Goal: Task Accomplishment & Management: Complete application form

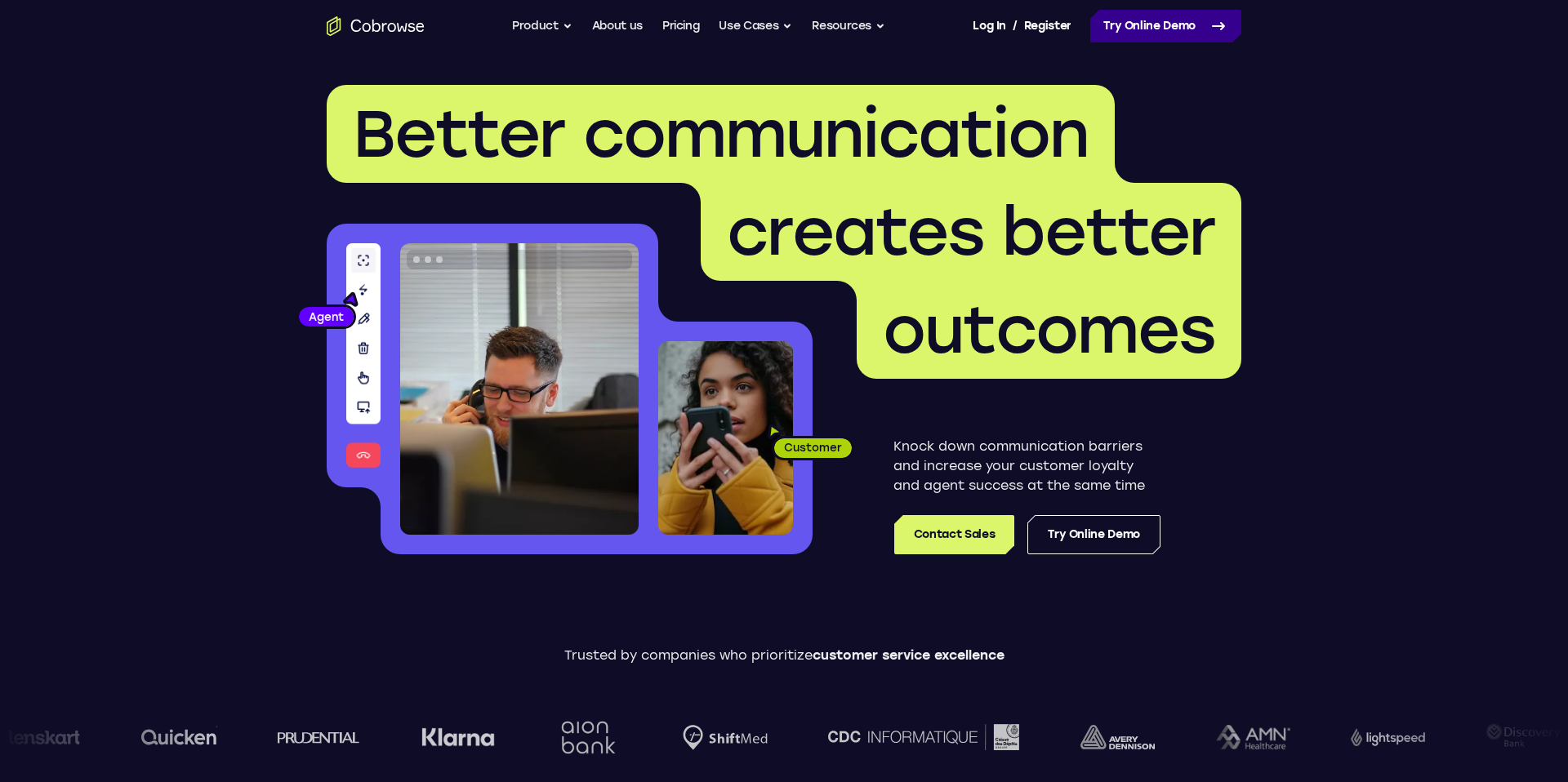
click at [1166, 23] on link "Try Online Demo" at bounding box center [1166, 26] width 151 height 32
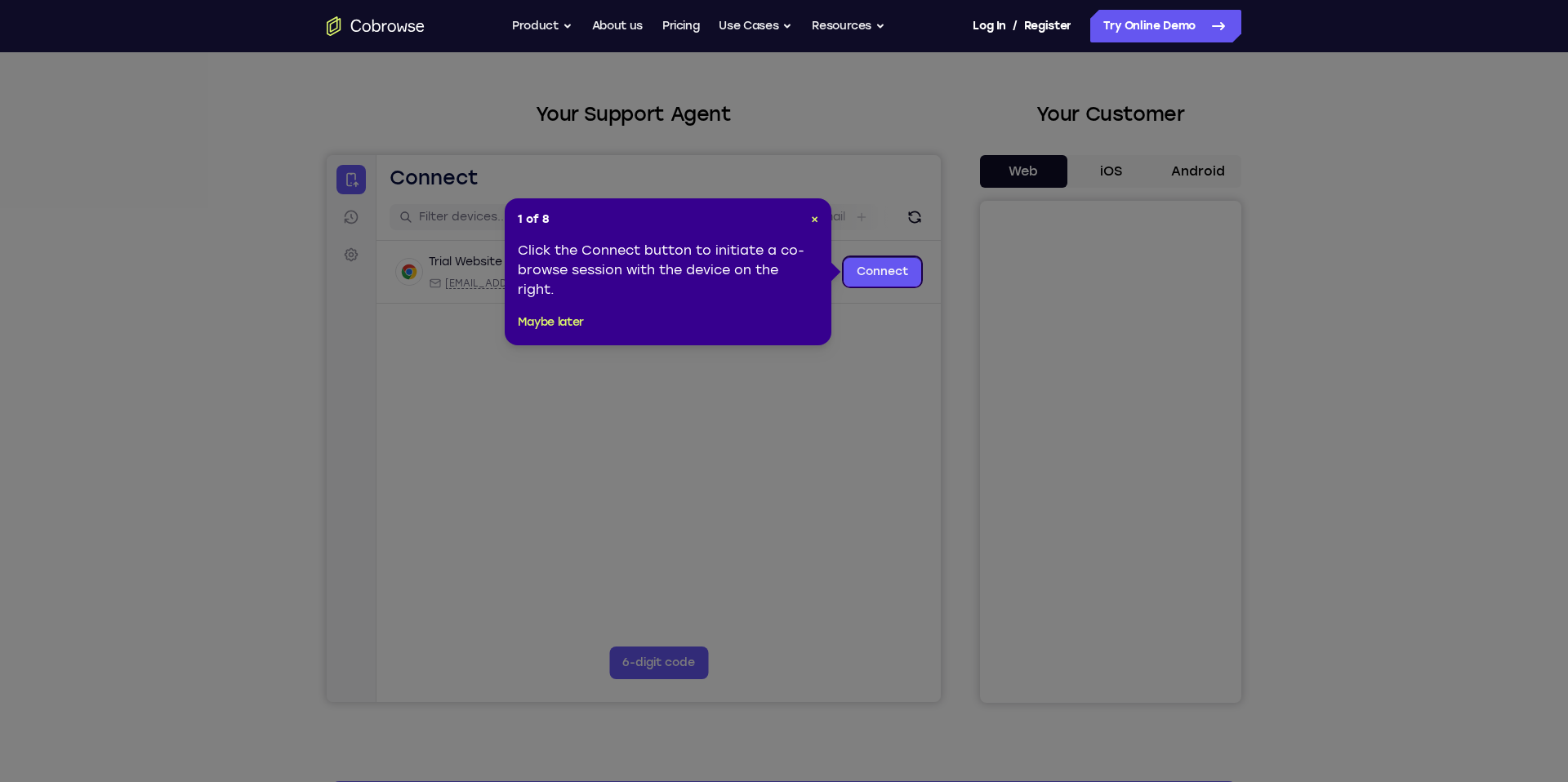
scroll to position [56, 0]
click at [802, 245] on div "Click the Connect button to initiate a co-browse session with the device on the…" at bounding box center [668, 272] width 300 height 59
click at [882, 273] on link "Connect" at bounding box center [882, 274] width 78 height 29
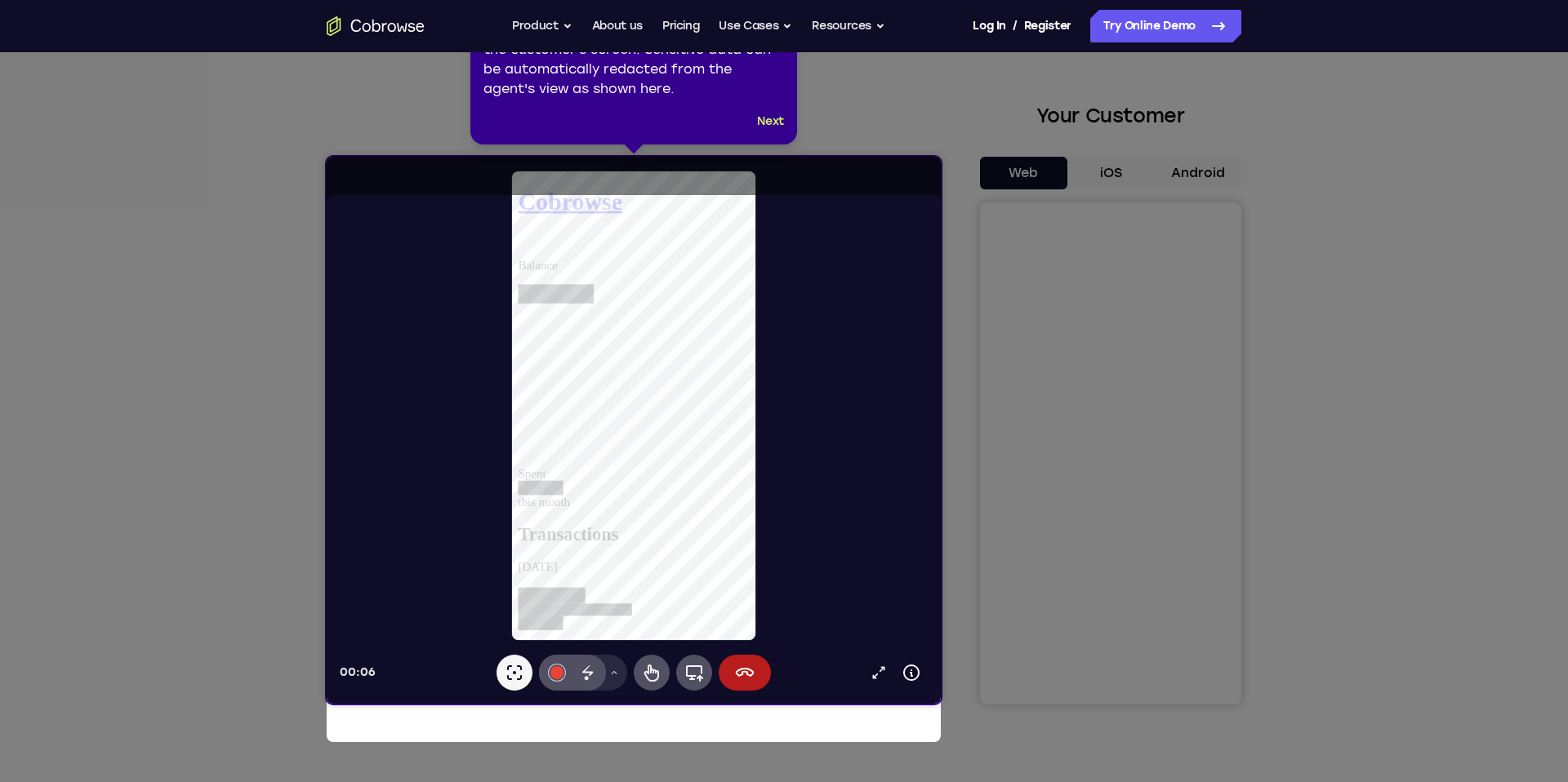
scroll to position [0, 0]
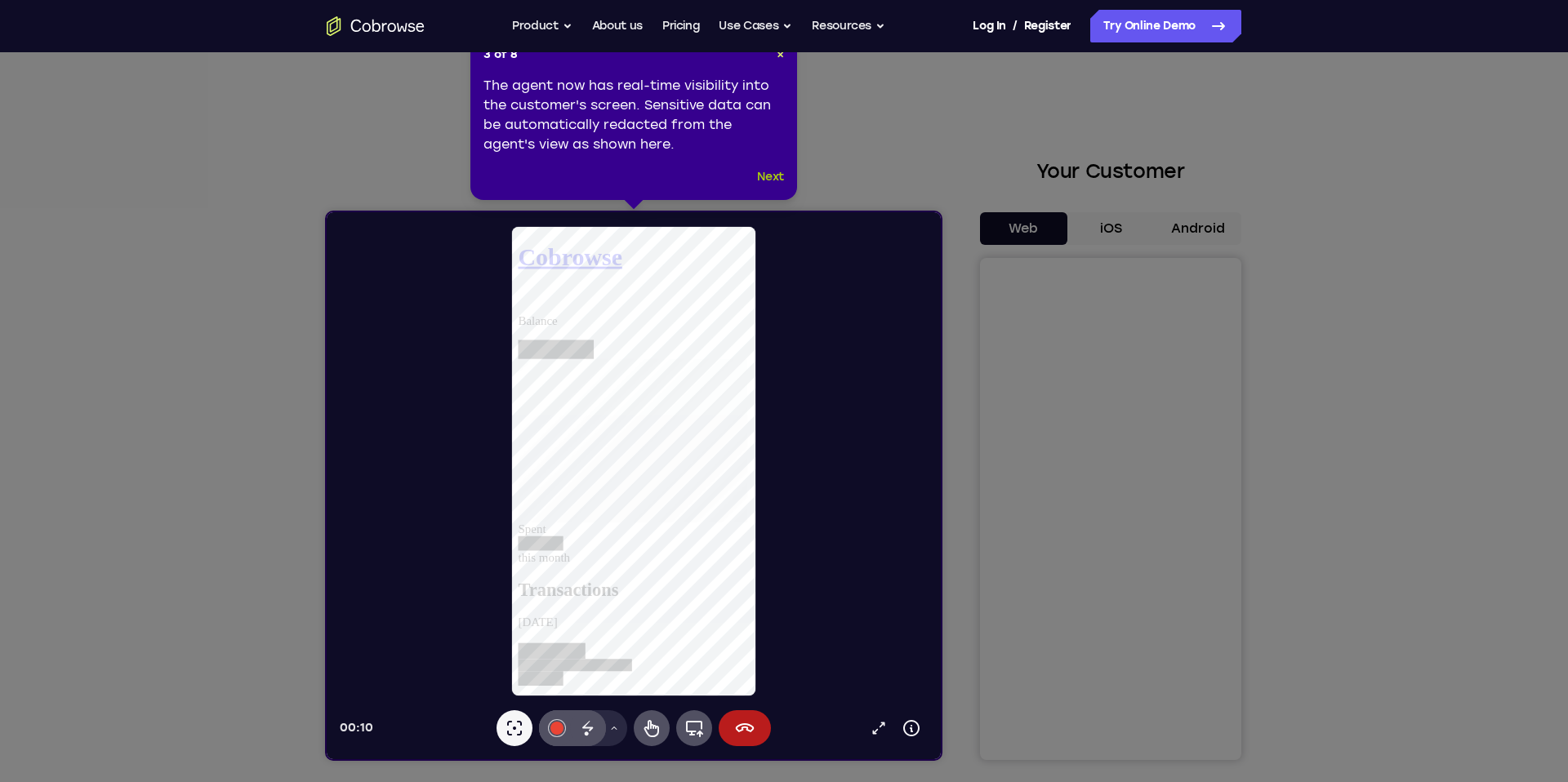
click at [771, 177] on button "Next" at bounding box center [769, 178] width 26 height 20
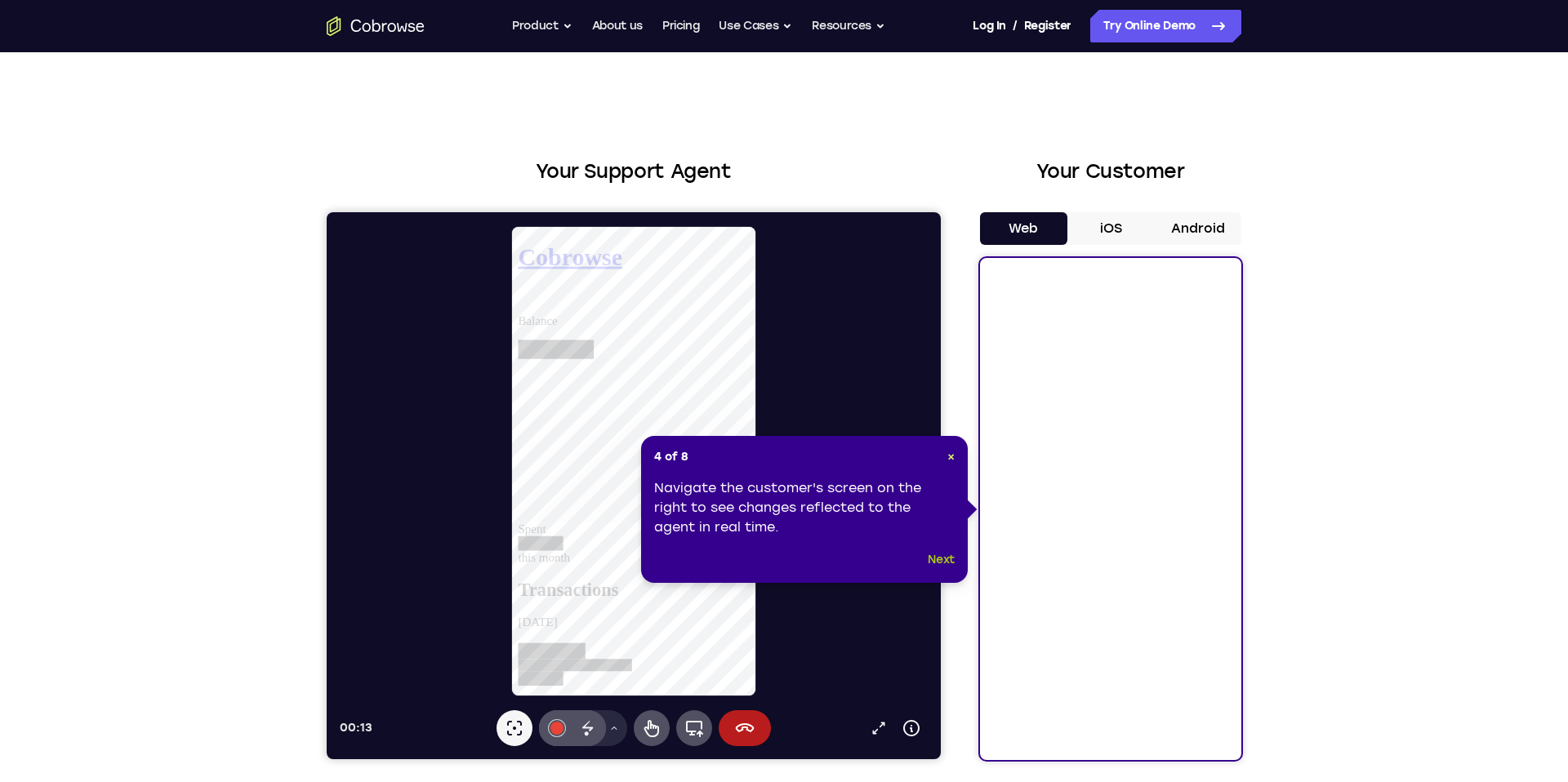
click at [928, 558] on button "Next" at bounding box center [940, 560] width 26 height 20
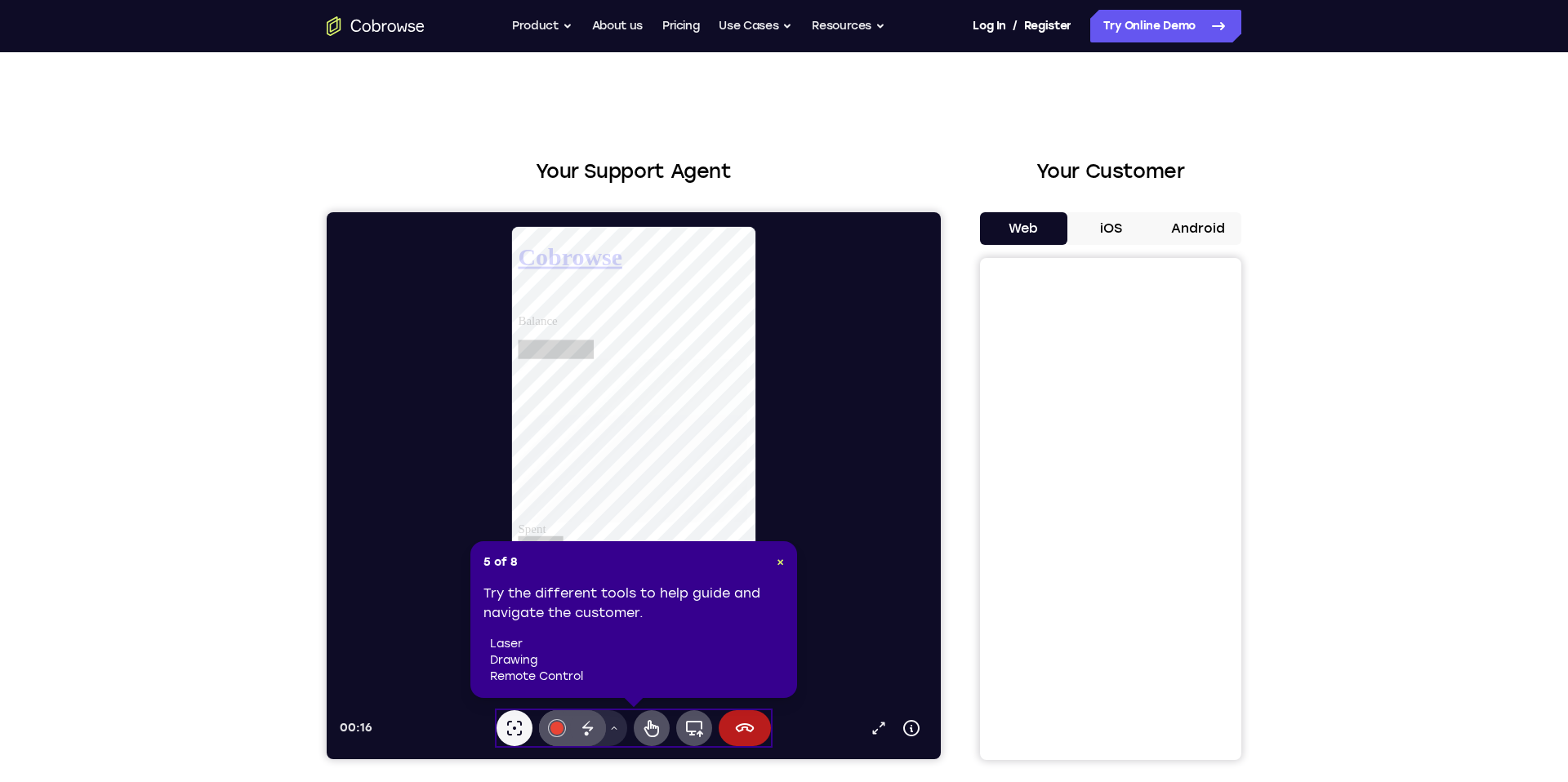
click at [541, 626] on div "Try the different tools to help guide and navigate the customer. laser drawing …" at bounding box center [634, 634] width 300 height 101
click at [776, 563] on span "×" at bounding box center [779, 562] width 7 height 14
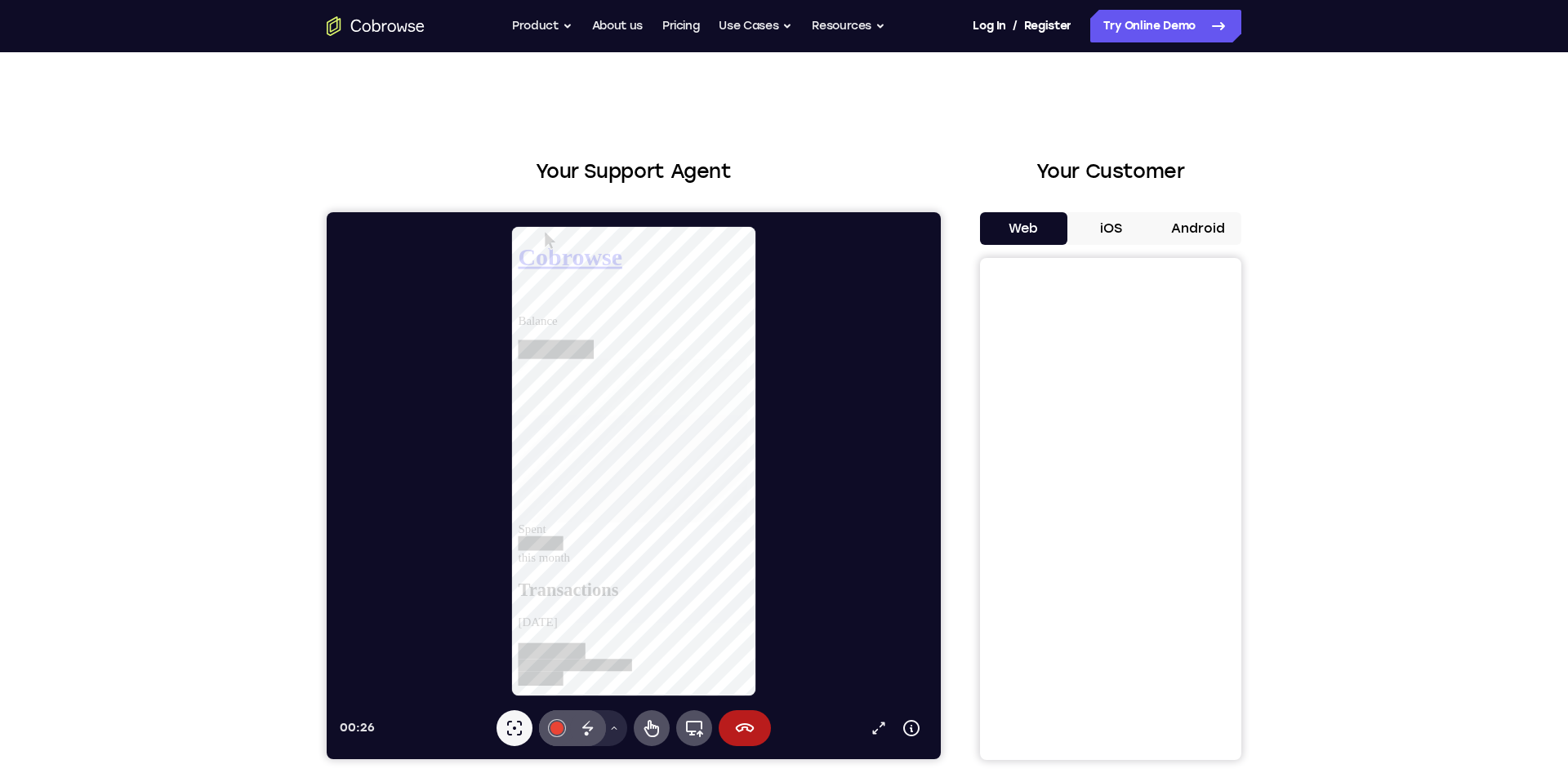
click at [1110, 231] on button "iOS" at bounding box center [1111, 228] width 87 height 32
click at [1023, 226] on button "Web" at bounding box center [1022, 228] width 87 height 32
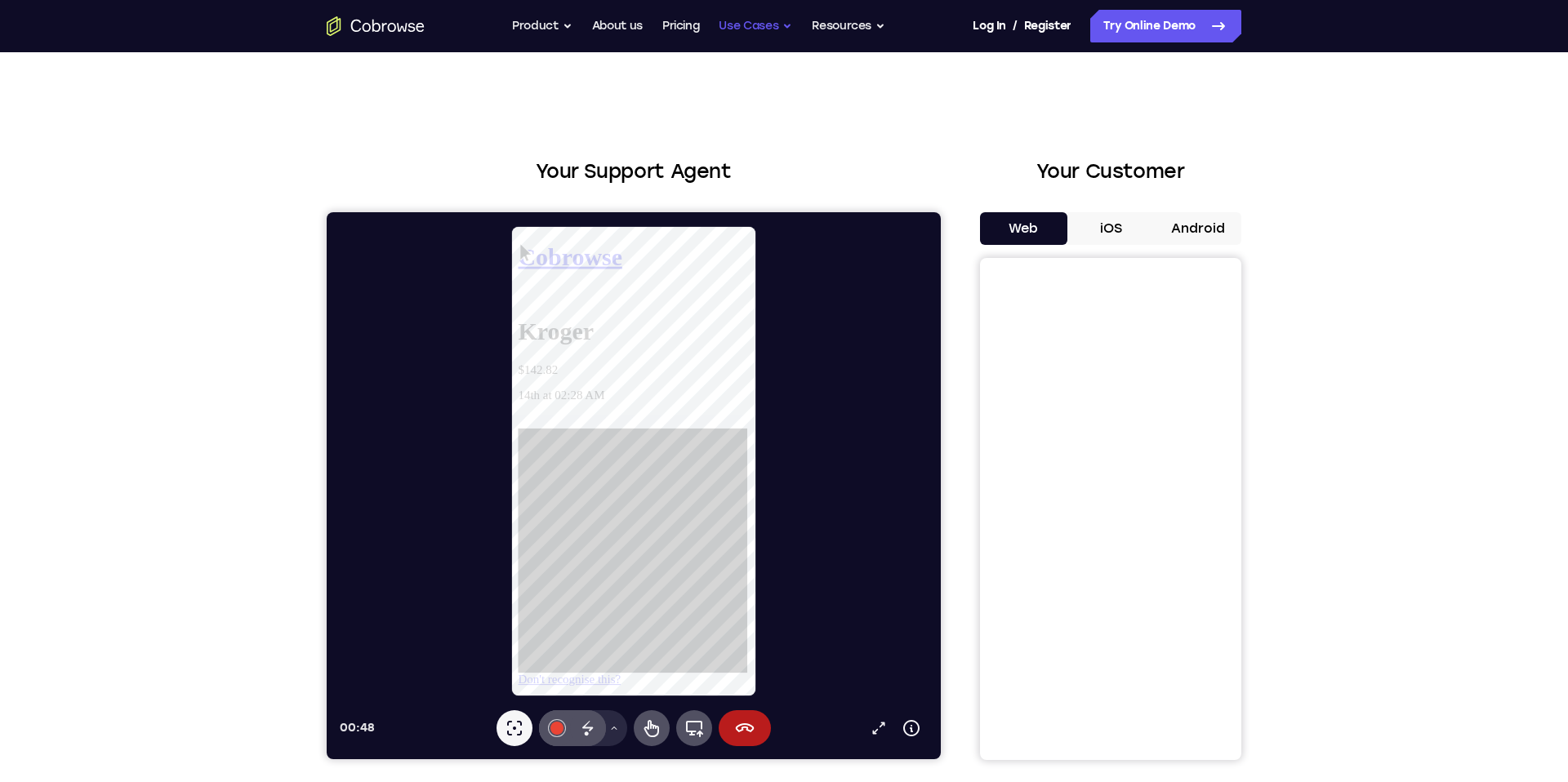
click at [743, 27] on button "Use Cases" at bounding box center [755, 26] width 74 height 32
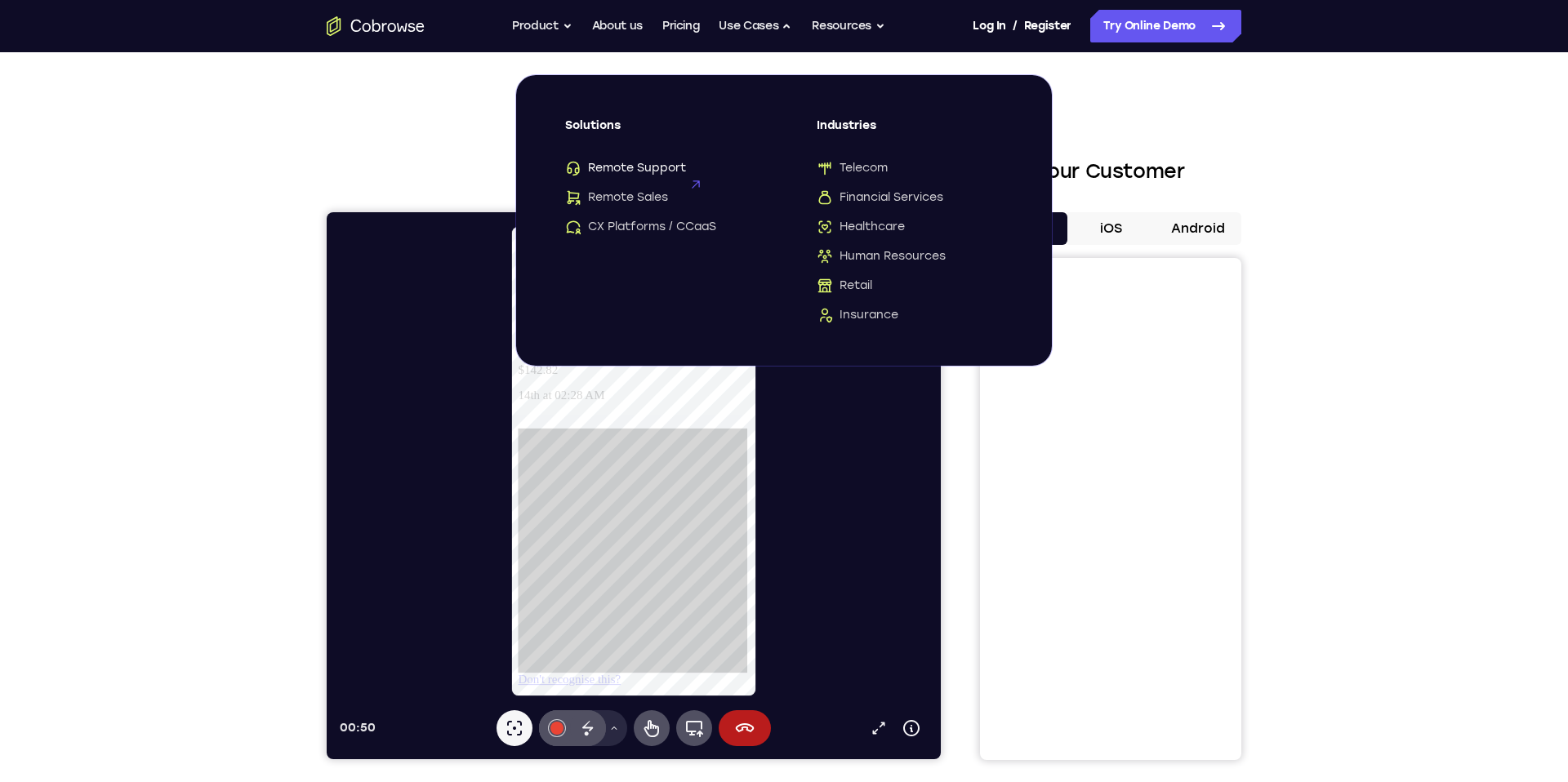
click at [651, 174] on span "Remote Support" at bounding box center [625, 168] width 121 height 17
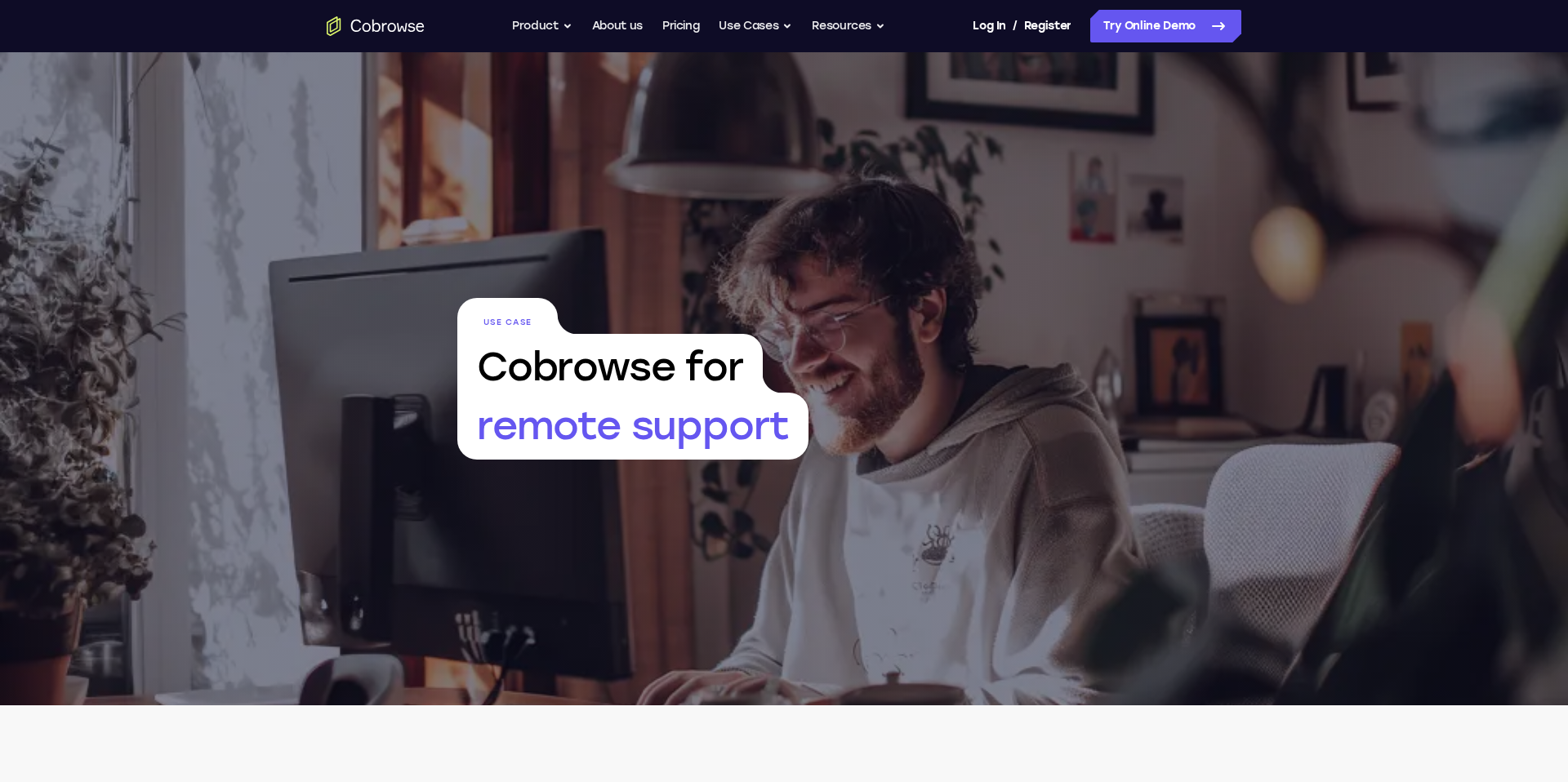
click at [729, 469] on div "Use Case Cobrowse for remote support" at bounding box center [784, 379] width 653 height 653
click at [525, 20] on button "Product" at bounding box center [543, 26] width 61 height 32
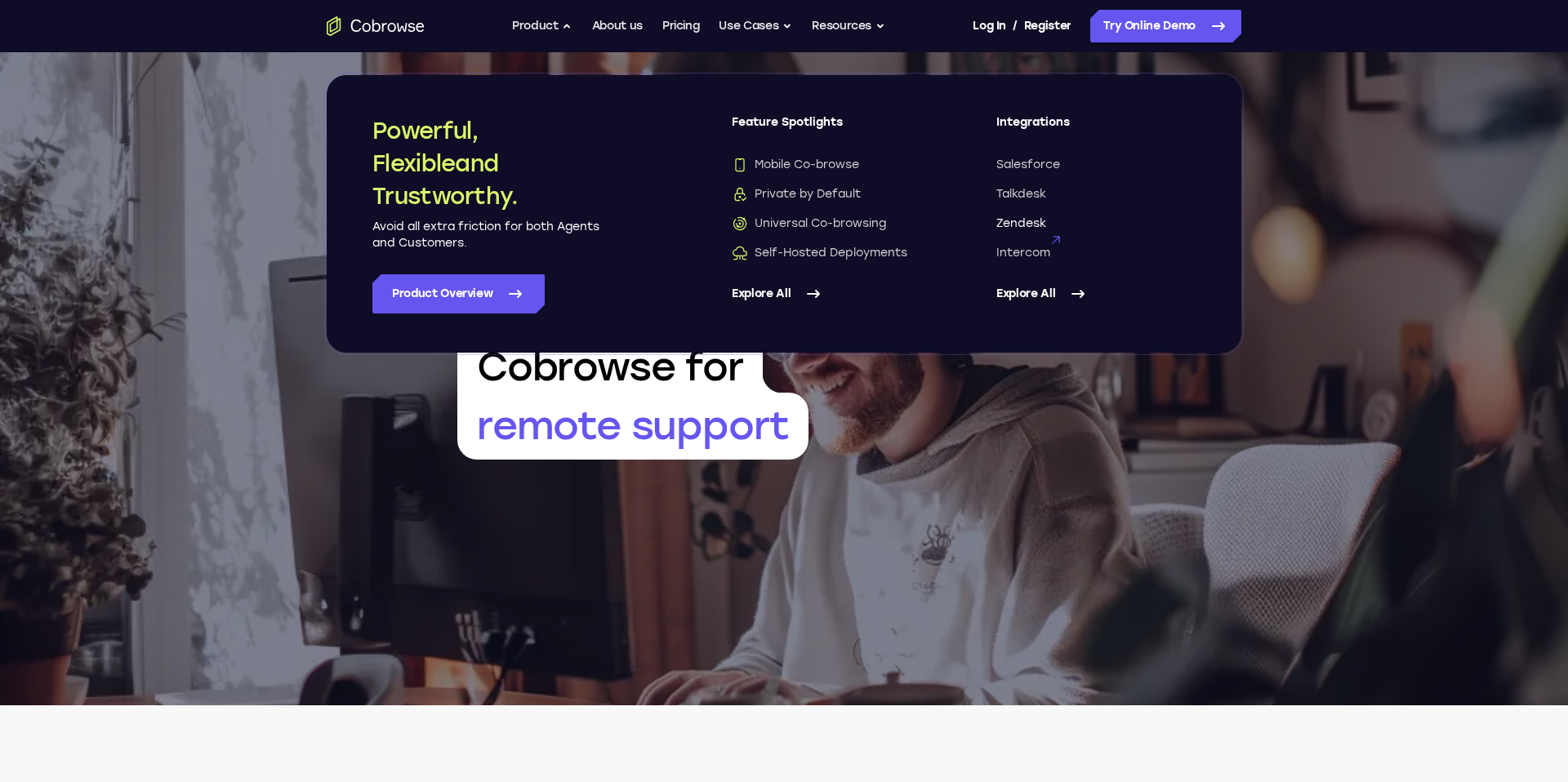
click at [1024, 226] on span "Zendesk" at bounding box center [1020, 224] width 50 height 17
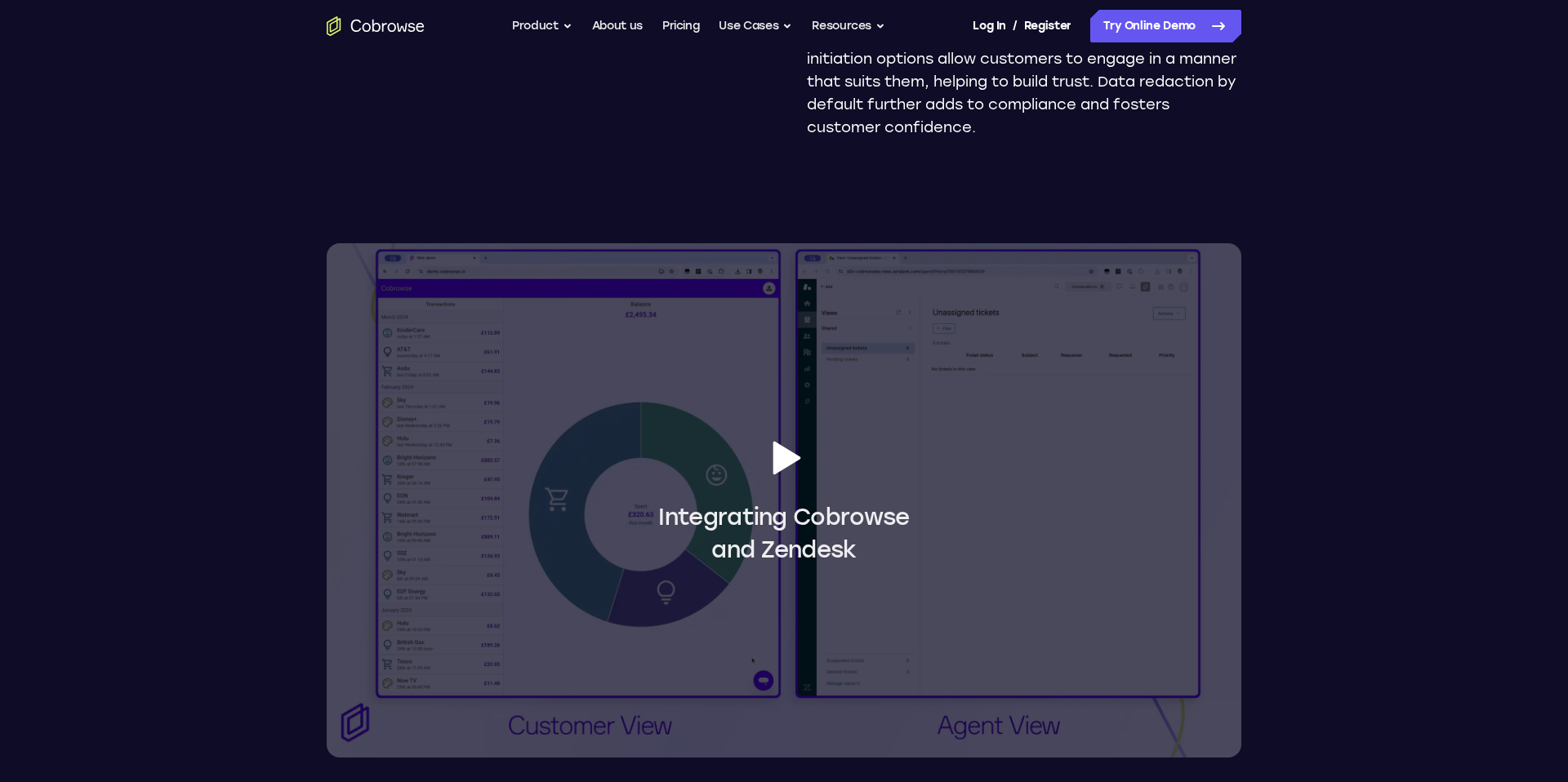
scroll to position [1340, 0]
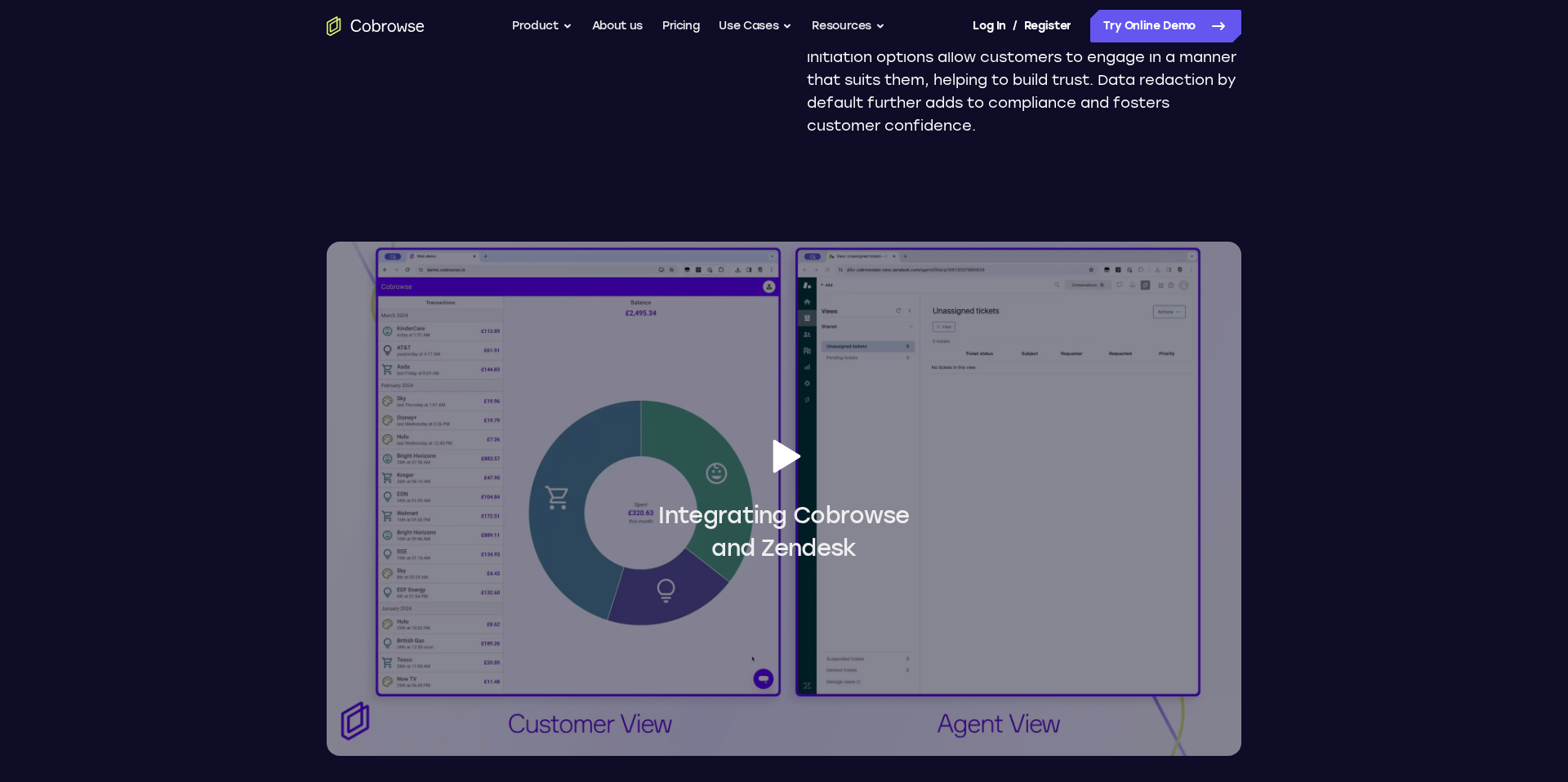
click at [780, 430] on button "Integrating Cobrowse and Zendesk" at bounding box center [784, 498] width 915 height 514
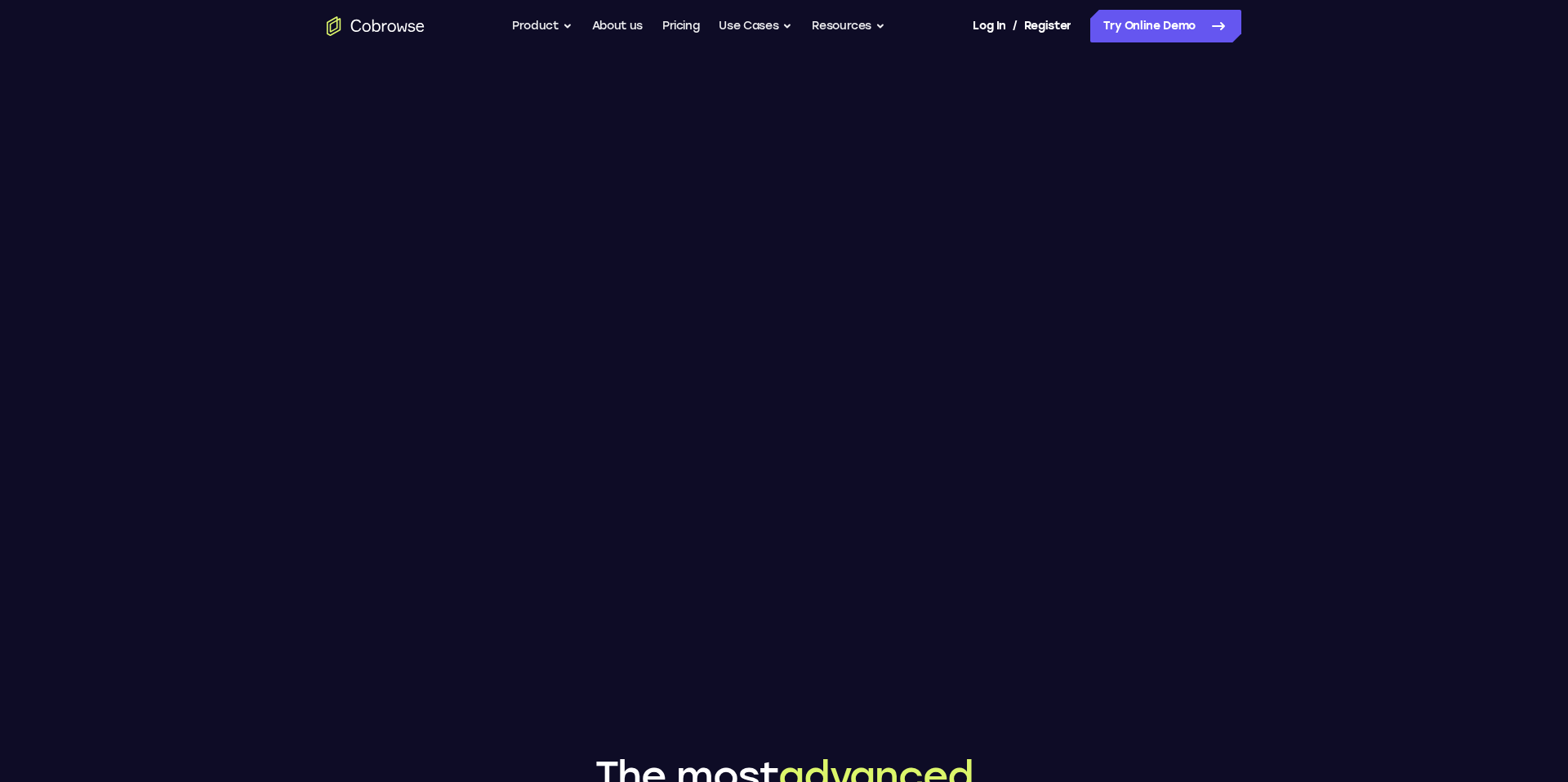
scroll to position [1454, 0]
click at [680, 26] on link "Pricing" at bounding box center [681, 26] width 37 height 32
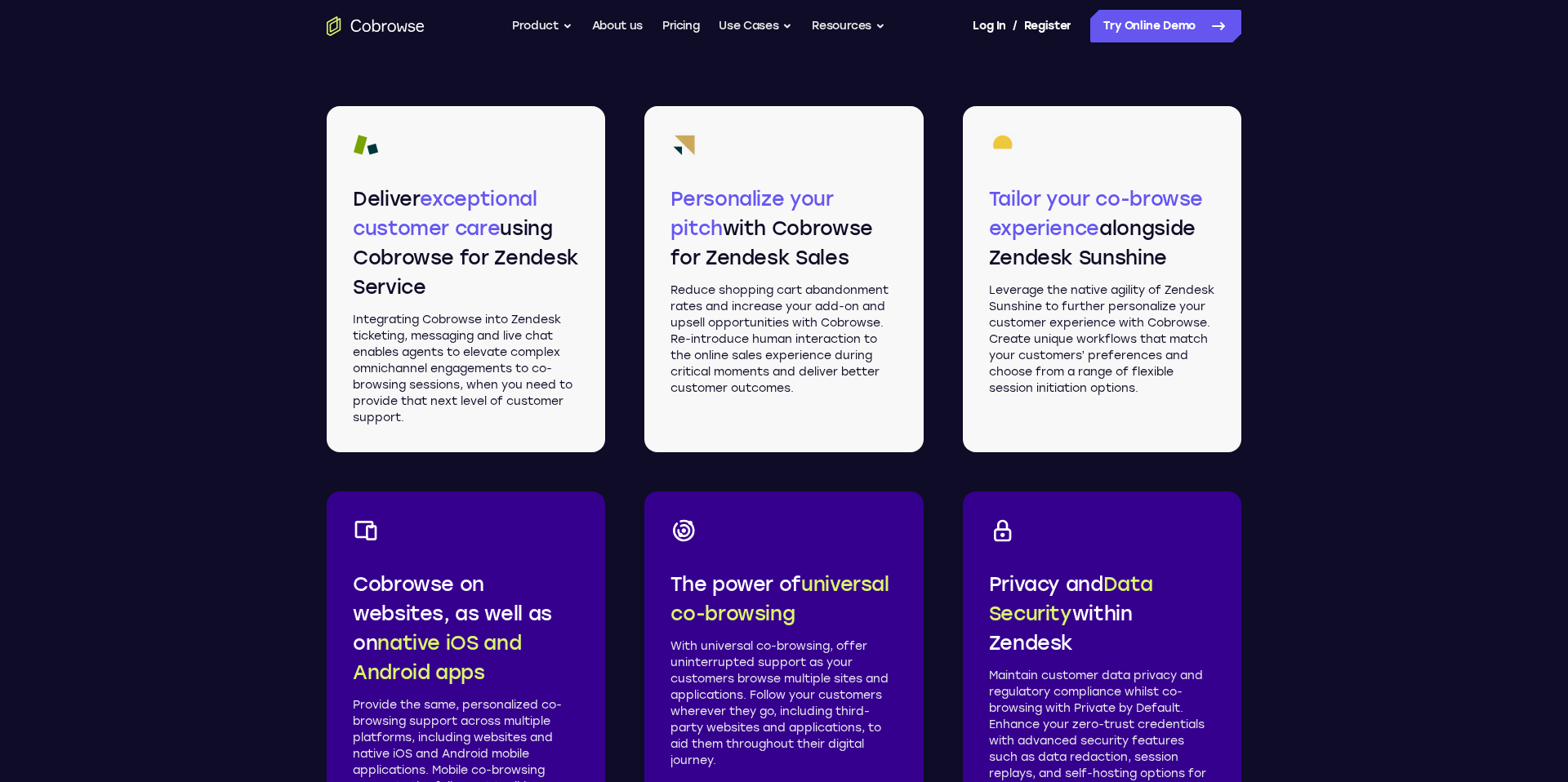
scroll to position [2338, 0]
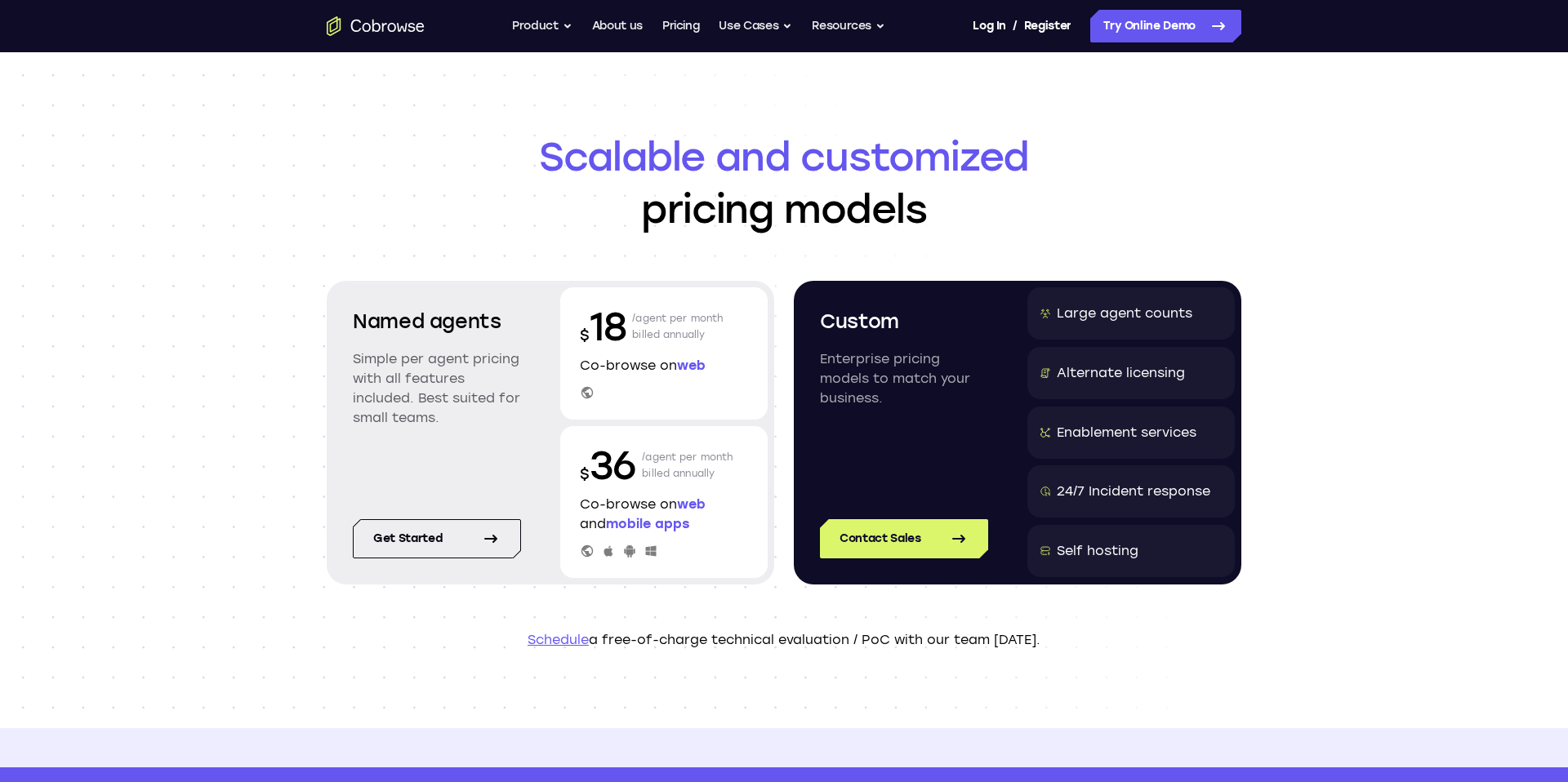
click at [1352, 191] on div "Scalable and customized pricing models Named agents Simple per agent pricing wi…" at bounding box center [784, 390] width 1568 height 676
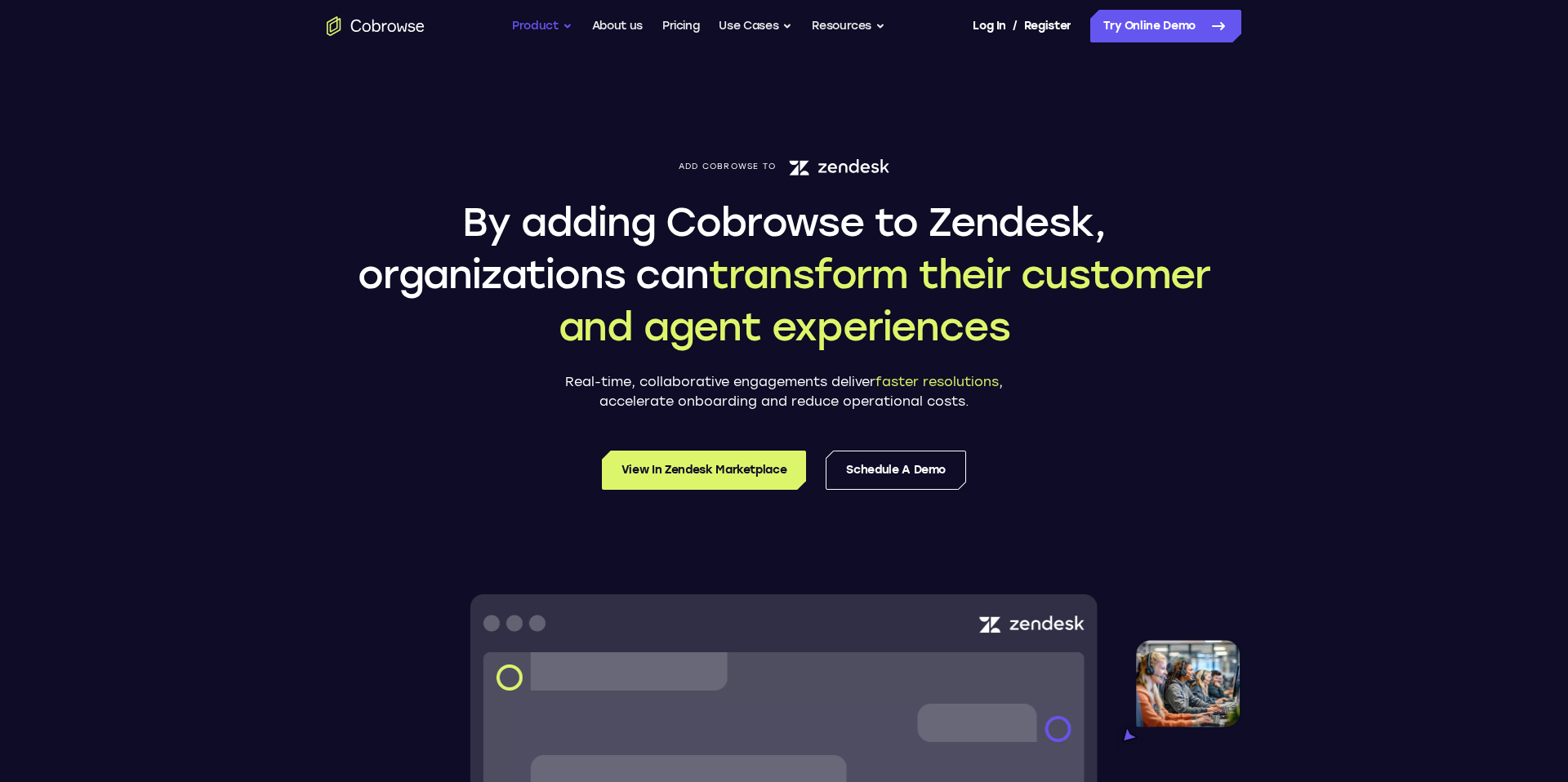
click at [556, 26] on button "Product" at bounding box center [543, 26] width 61 height 32
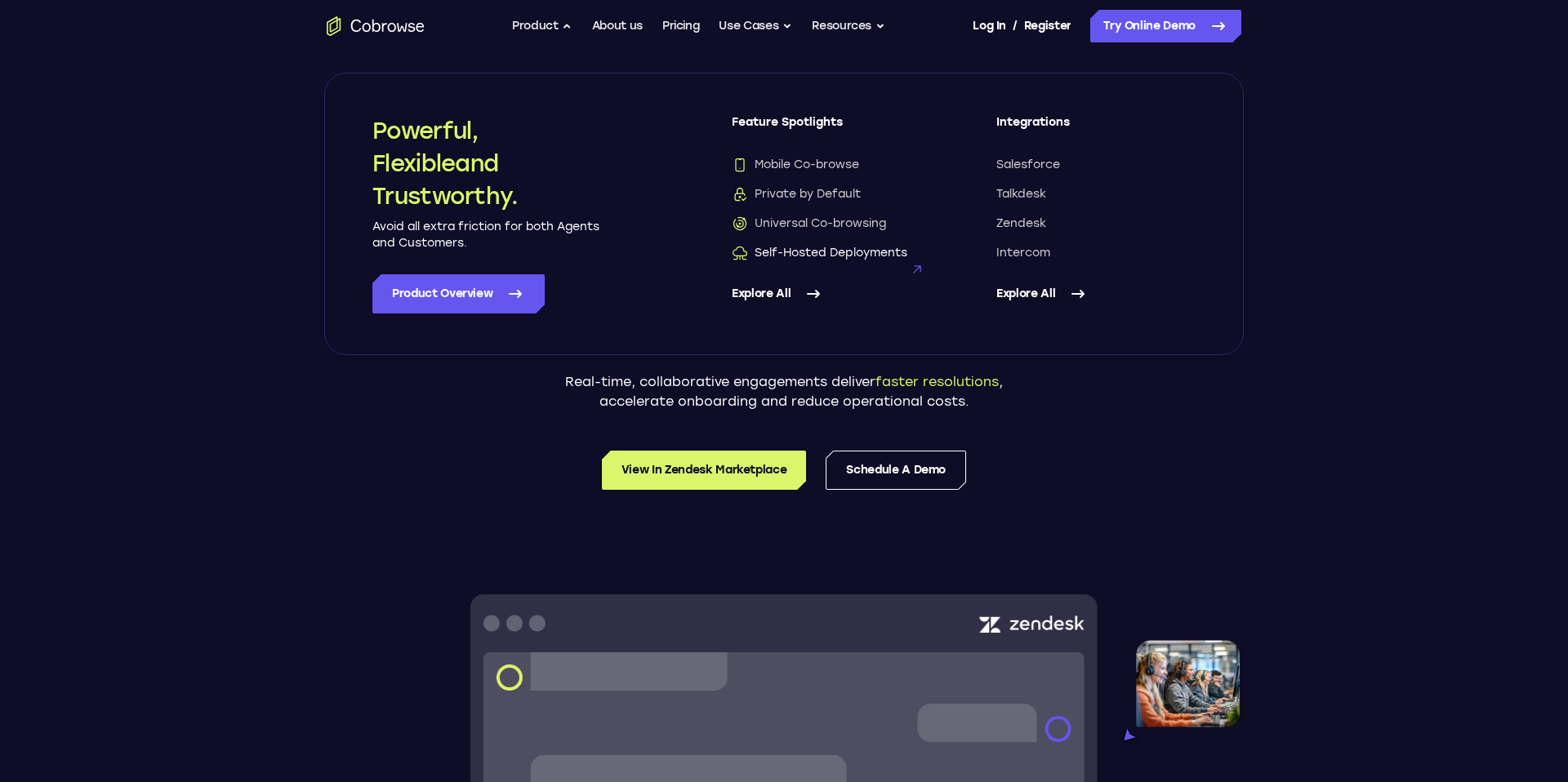
click at [786, 248] on span "Self-Hosted Deployments" at bounding box center [819, 253] width 176 height 17
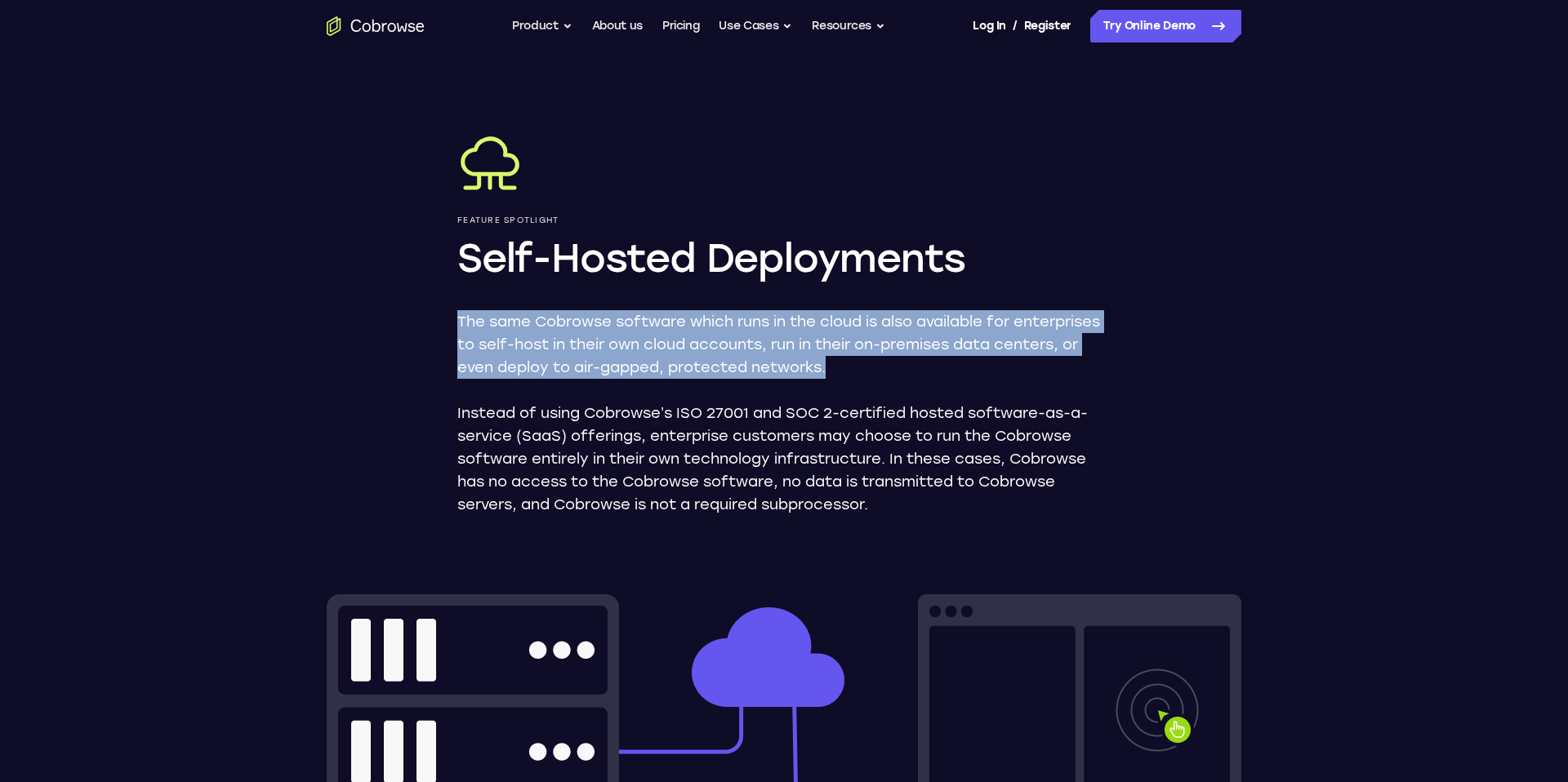
drag, startPoint x: 815, startPoint y: 303, endPoint x: 813, endPoint y: 386, distance: 83.0
click at [813, 386] on div "Feature Spotlight Self-Hosted Deployments The same Cobrowse software which runs…" at bounding box center [784, 323] width 653 height 386
click at [813, 386] on div "The same Cobrowse software which runs in the cloud is also available for enterp…" at bounding box center [784, 413] width 653 height 206
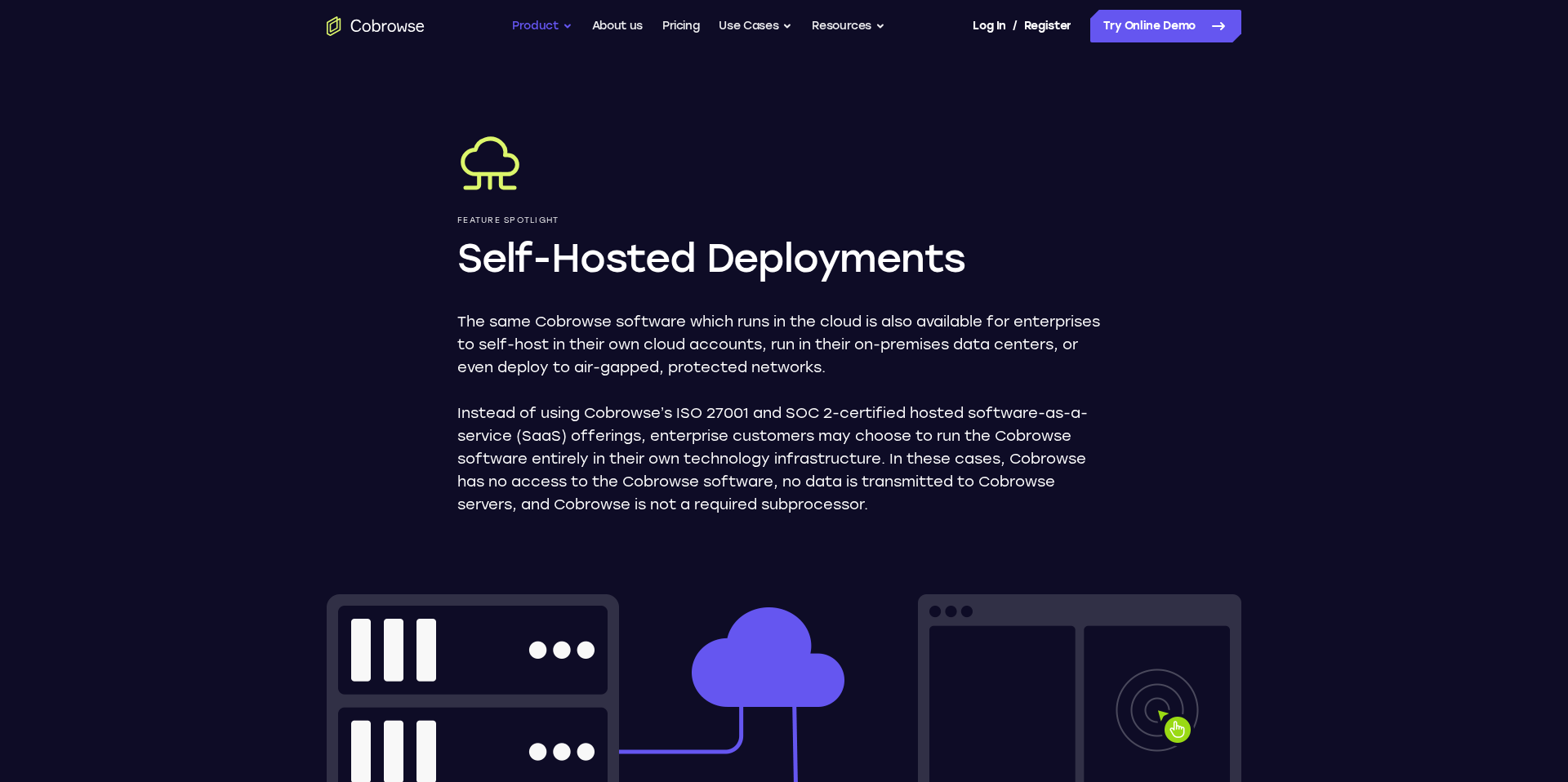
click at [547, 31] on button "Product" at bounding box center [543, 26] width 61 height 32
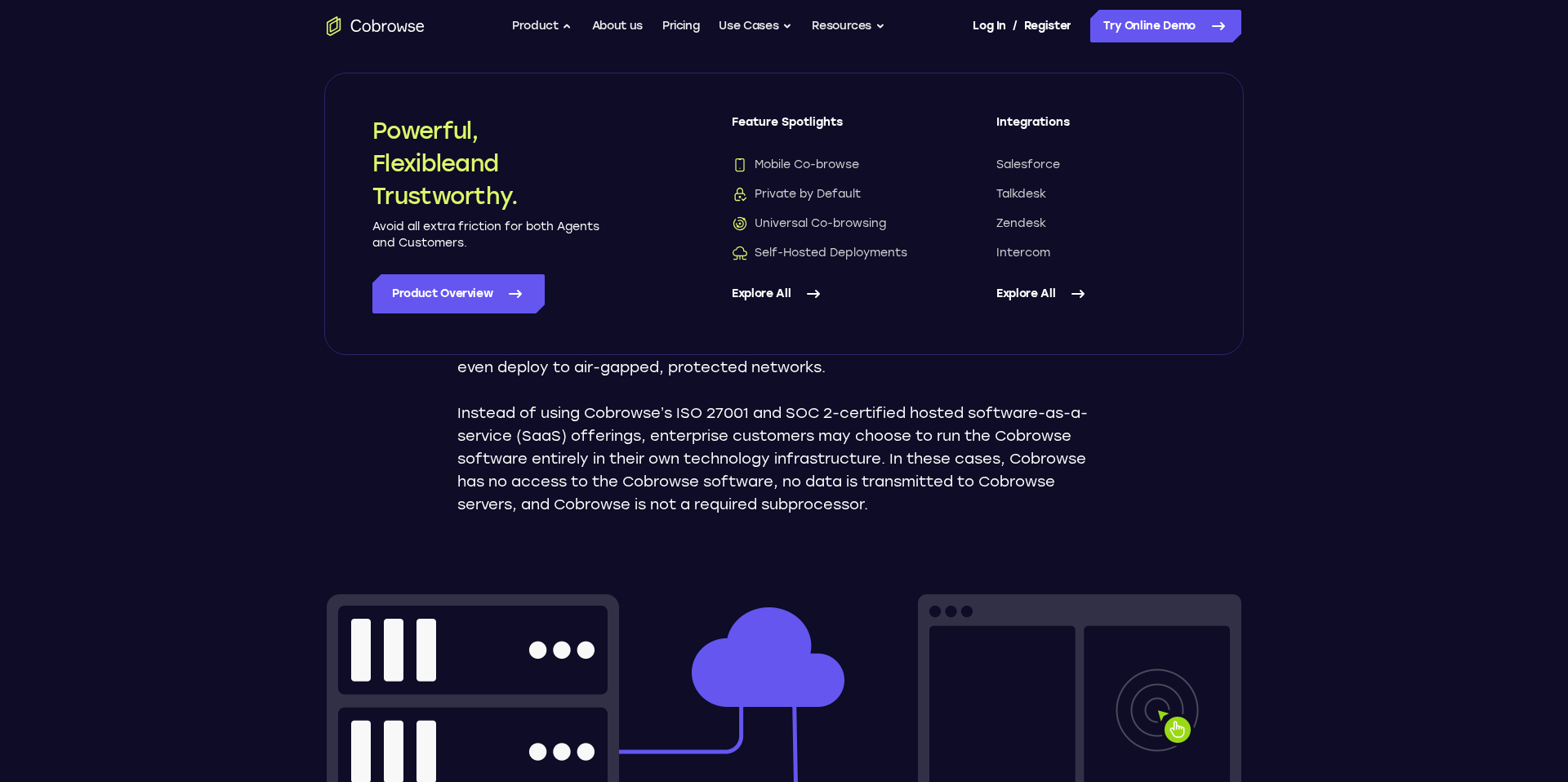
click at [1032, 295] on link "Explore All" at bounding box center [1095, 294] width 199 height 39
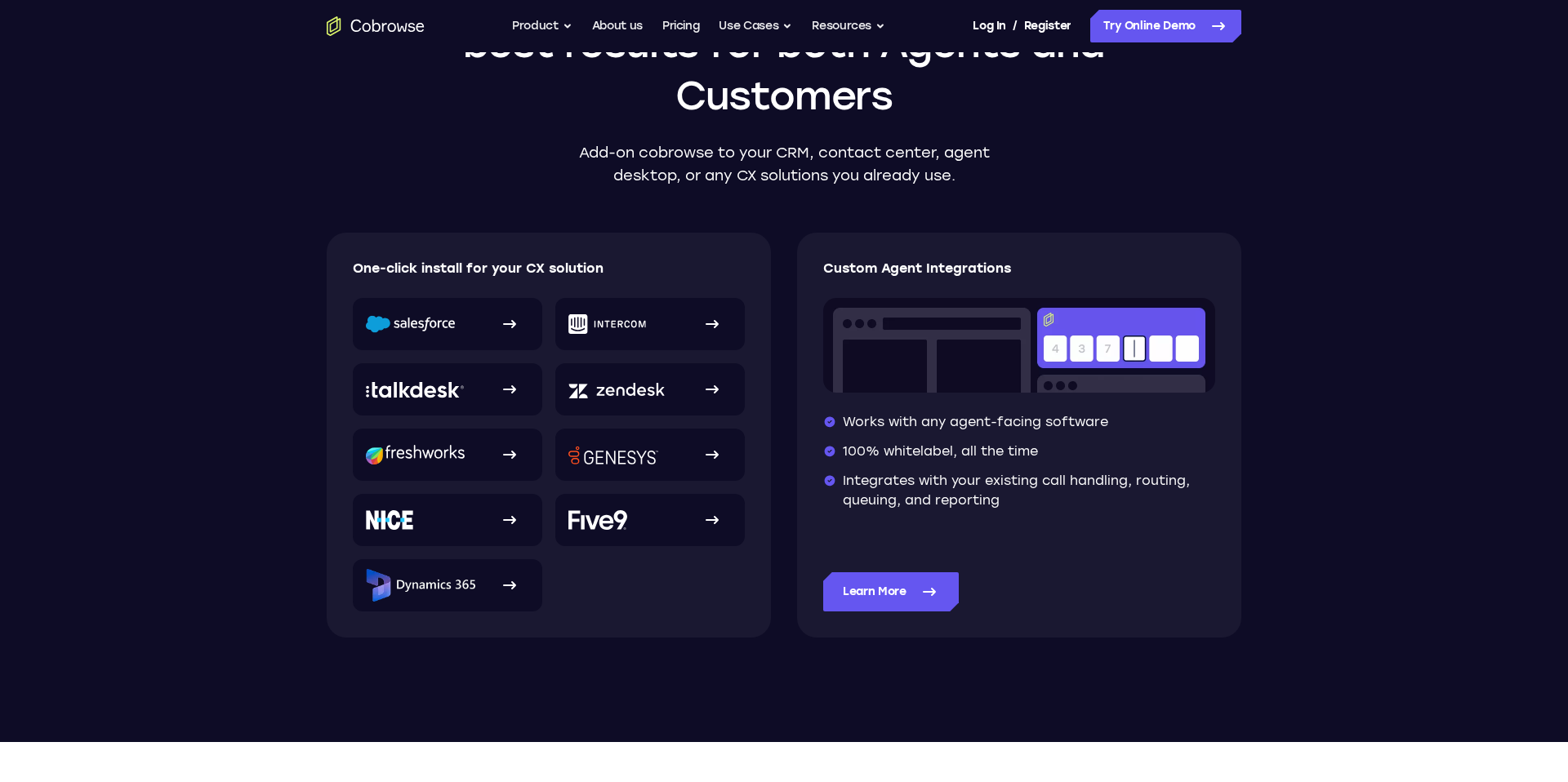
scroll to position [186, 0]
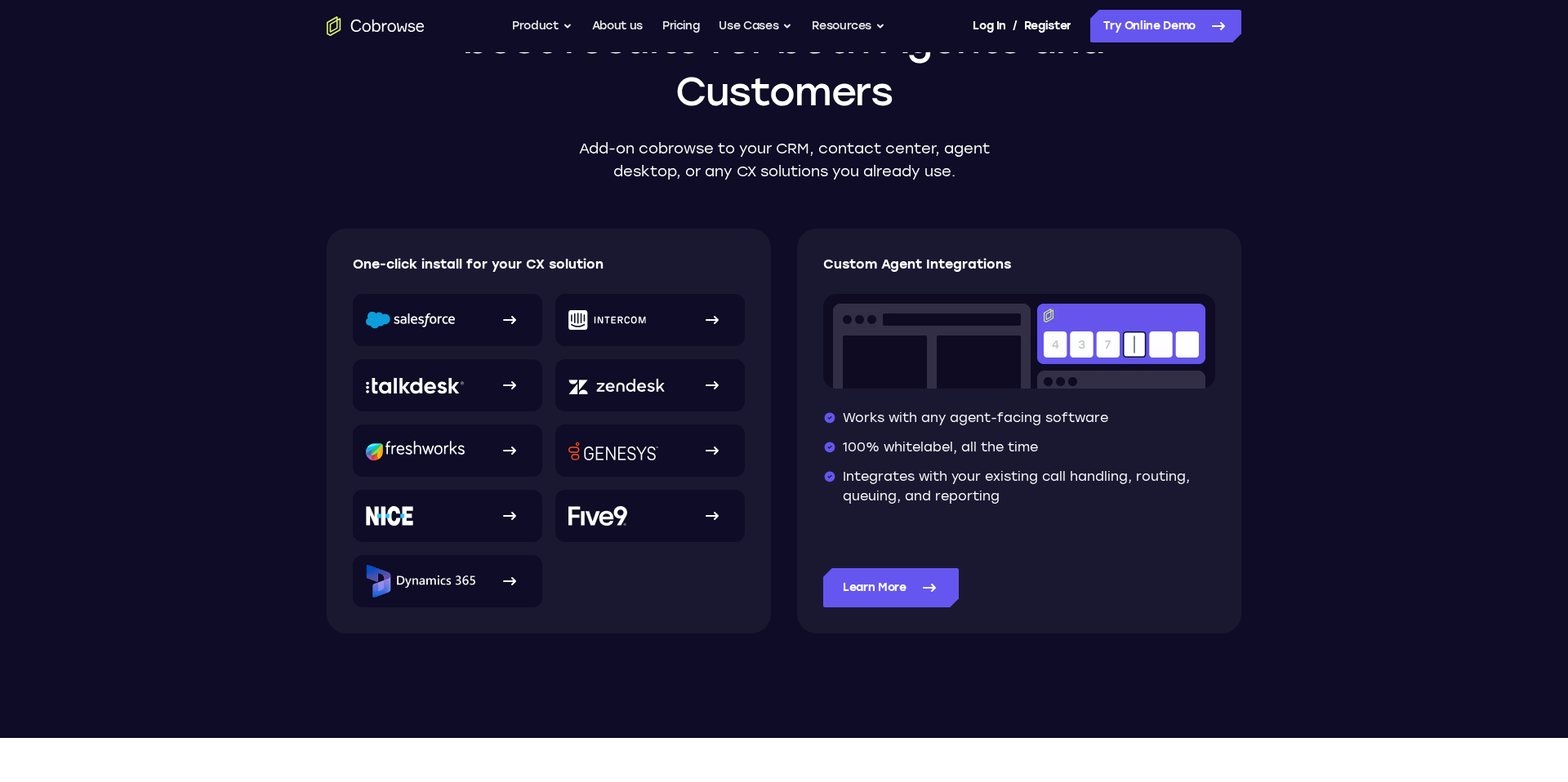
drag, startPoint x: 992, startPoint y: 464, endPoint x: 1006, endPoint y: 518, distance: 55.8
click at [1006, 518] on div "Works with any agent-facing software 100% whitelabel, all the time Integrates w…" at bounding box center [1019, 507] width 392 height 199
drag, startPoint x: 1004, startPoint y: 518, endPoint x: 964, endPoint y: 464, distance: 67.2
click at [964, 464] on div "Works with any agent-facing software 100% whitelabel, all the time Integrates w…" at bounding box center [1019, 507] width 392 height 199
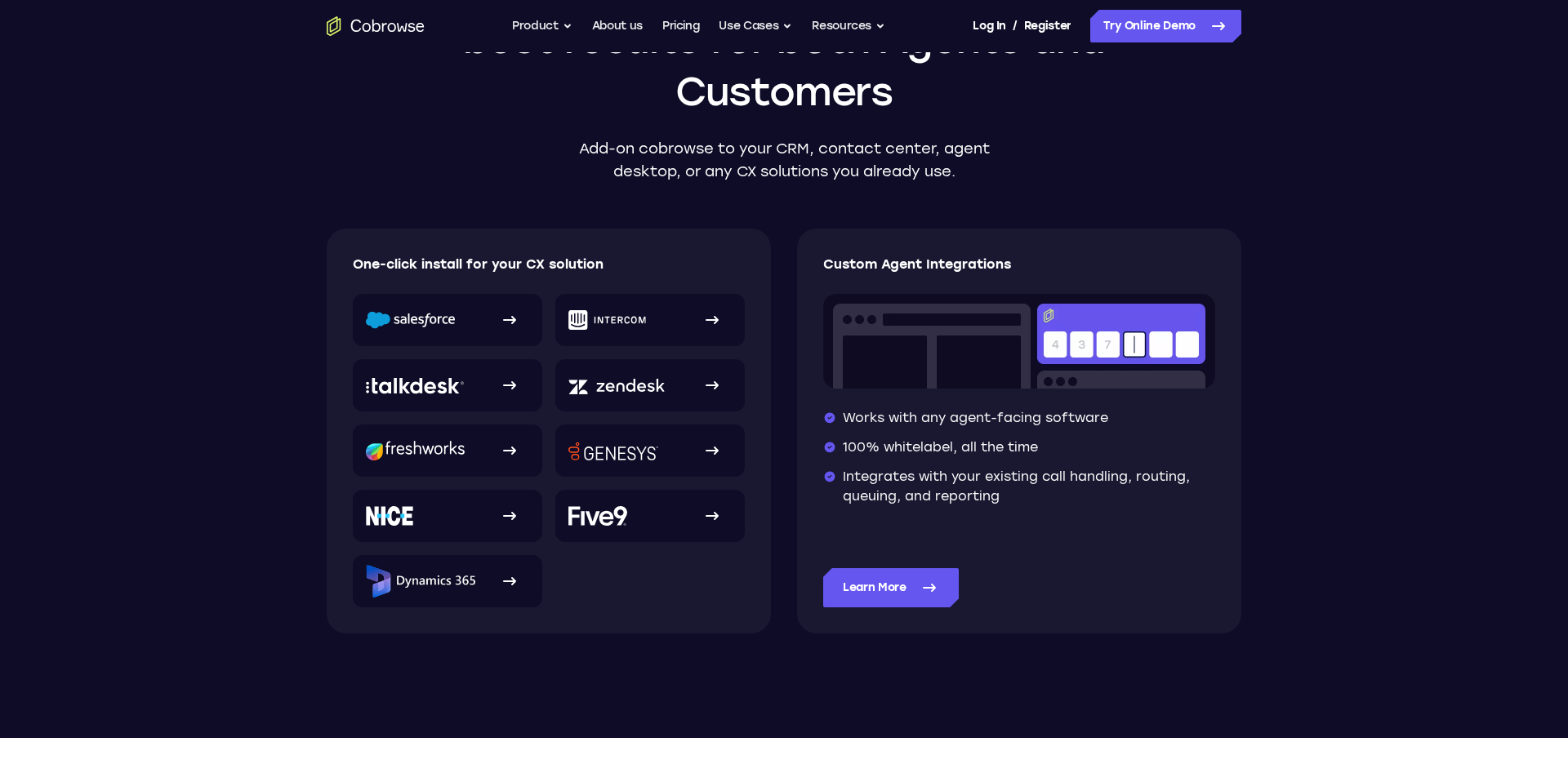
click at [964, 464] on ul "Works with any agent-facing software 100% whitelabel, all the time Integrates w…" at bounding box center [1019, 457] width 392 height 98
drag, startPoint x: 960, startPoint y: 450, endPoint x: 963, endPoint y: 518, distance: 68.1
click at [963, 519] on div "Works with any agent-facing software 100% whitelabel, all the time Integrates w…" at bounding box center [1019, 507] width 392 height 199
click at [963, 518] on div "Works with any agent-facing software 100% whitelabel, all the time Integrates w…" at bounding box center [1019, 507] width 392 height 199
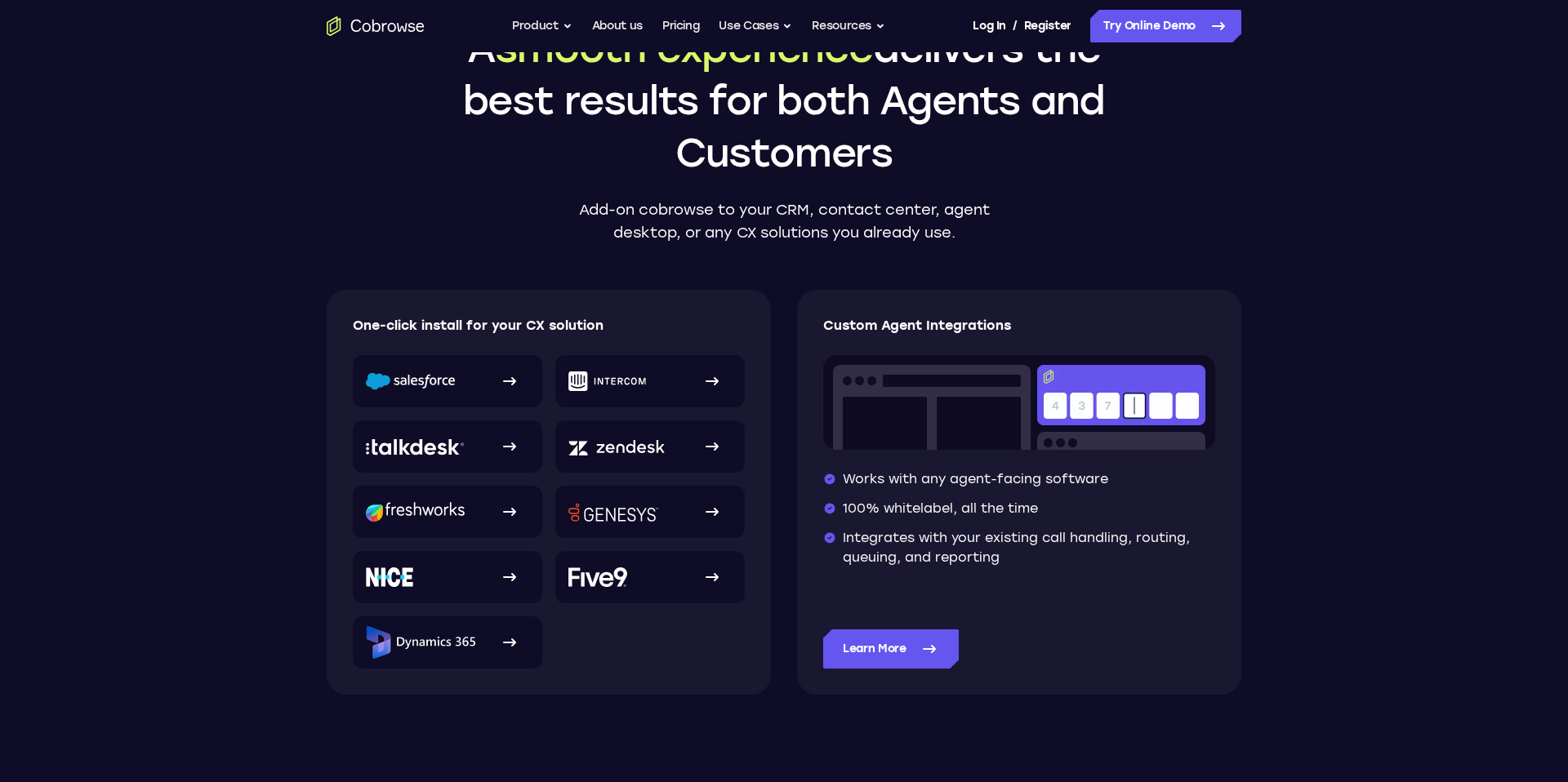
scroll to position [0, 0]
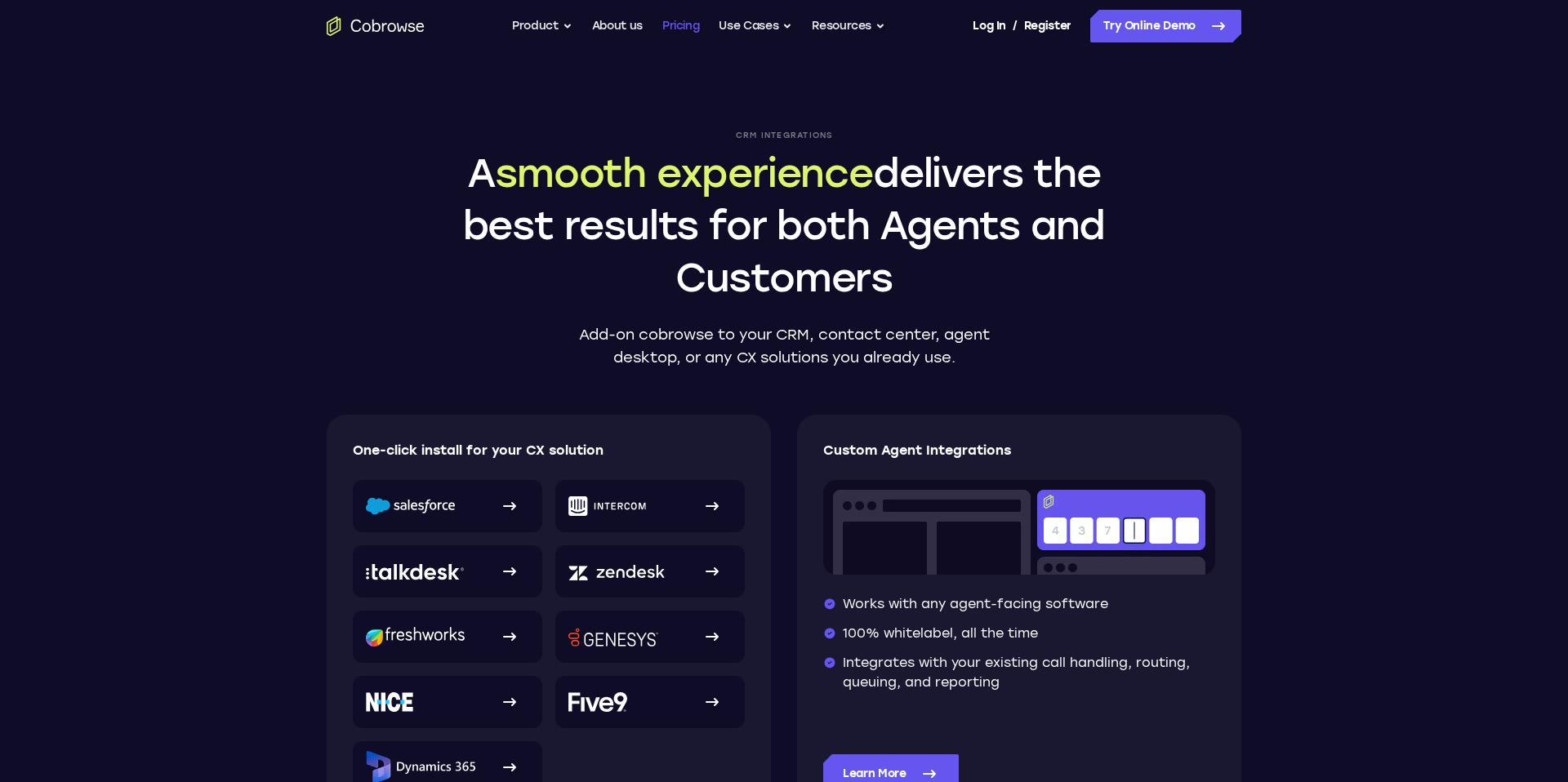
click at [678, 18] on link "Pricing" at bounding box center [681, 26] width 37 height 32
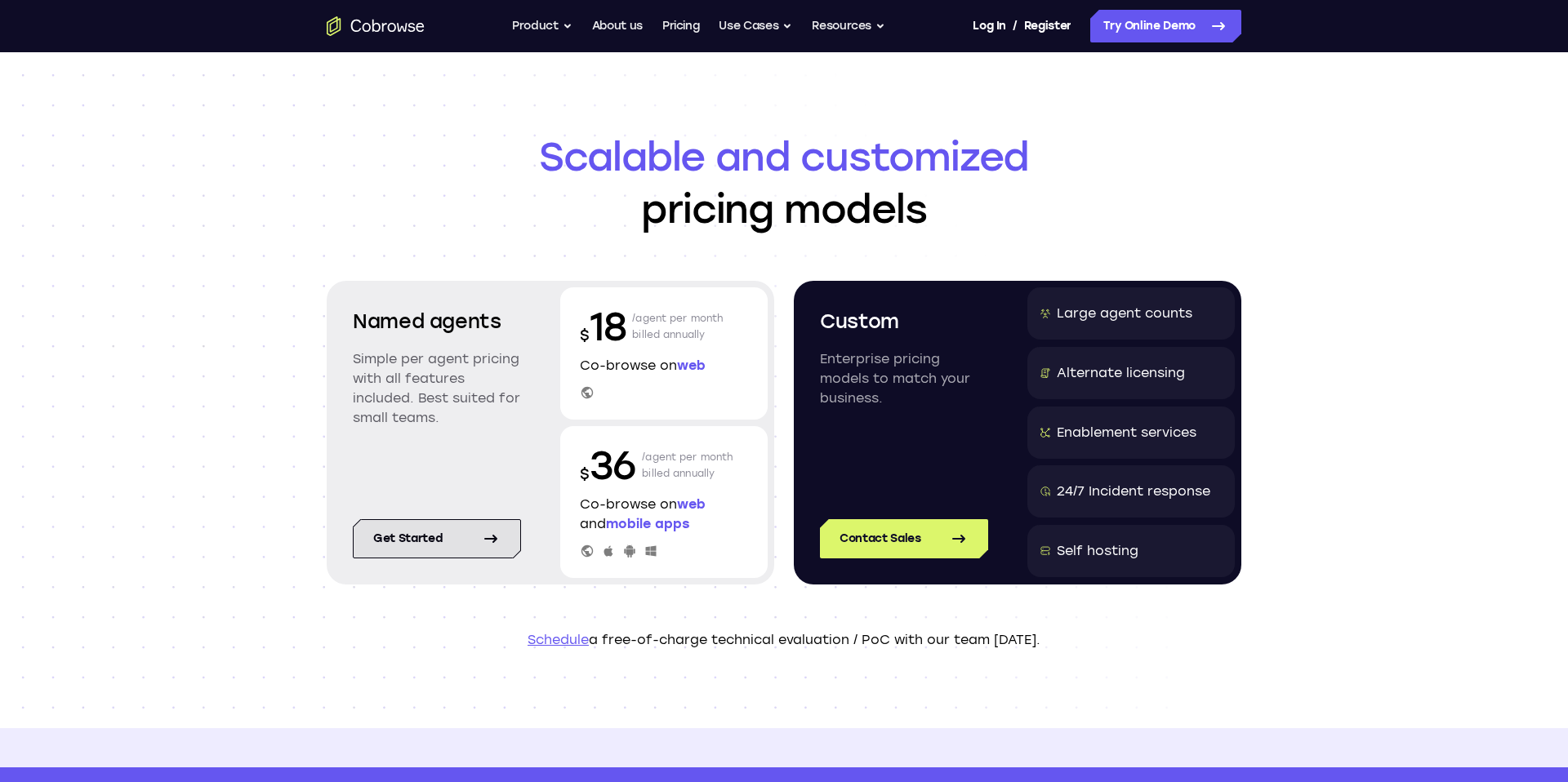
click at [409, 537] on link "Get started" at bounding box center [436, 539] width 168 height 39
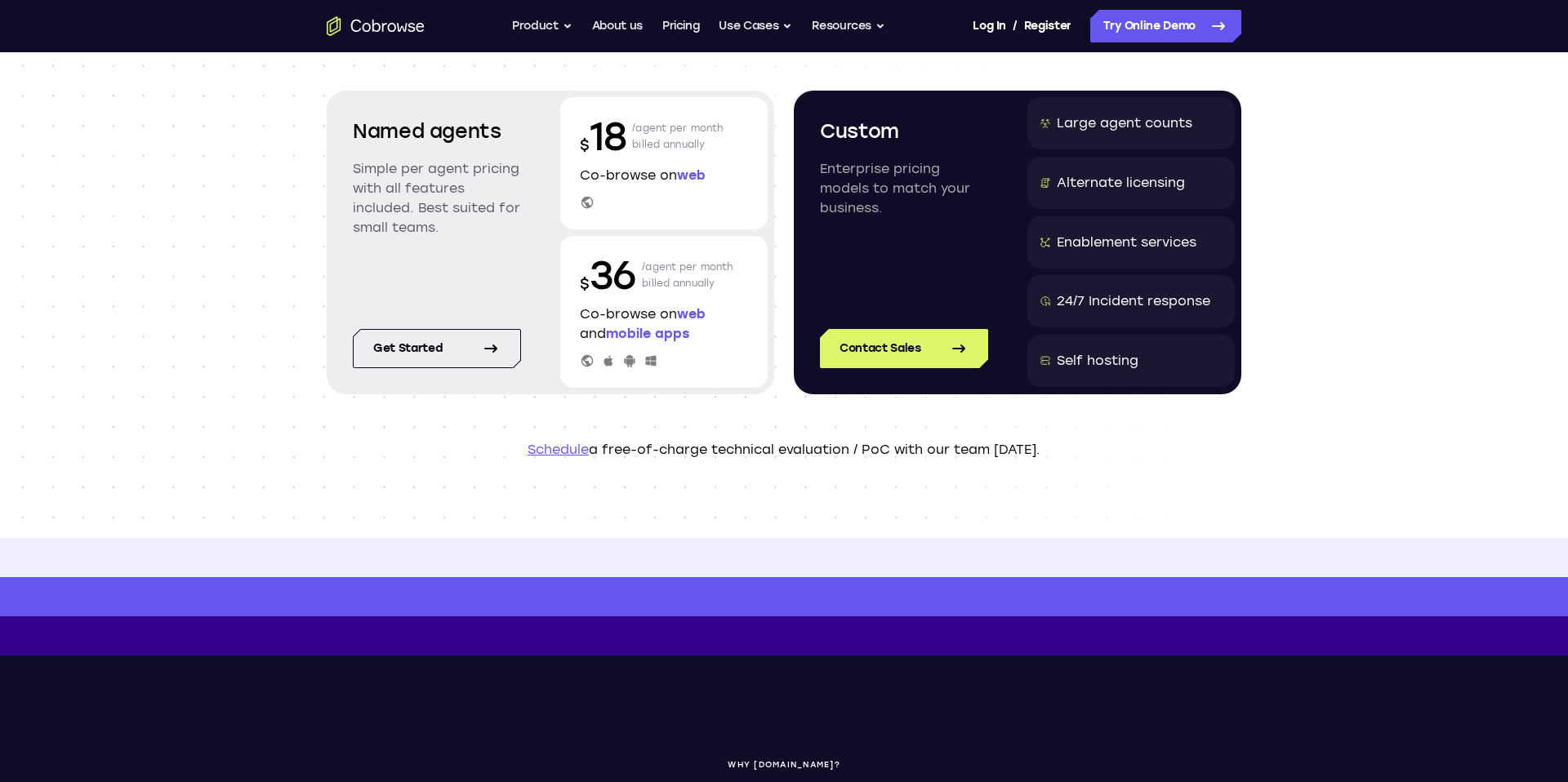
scroll to position [192, 0]
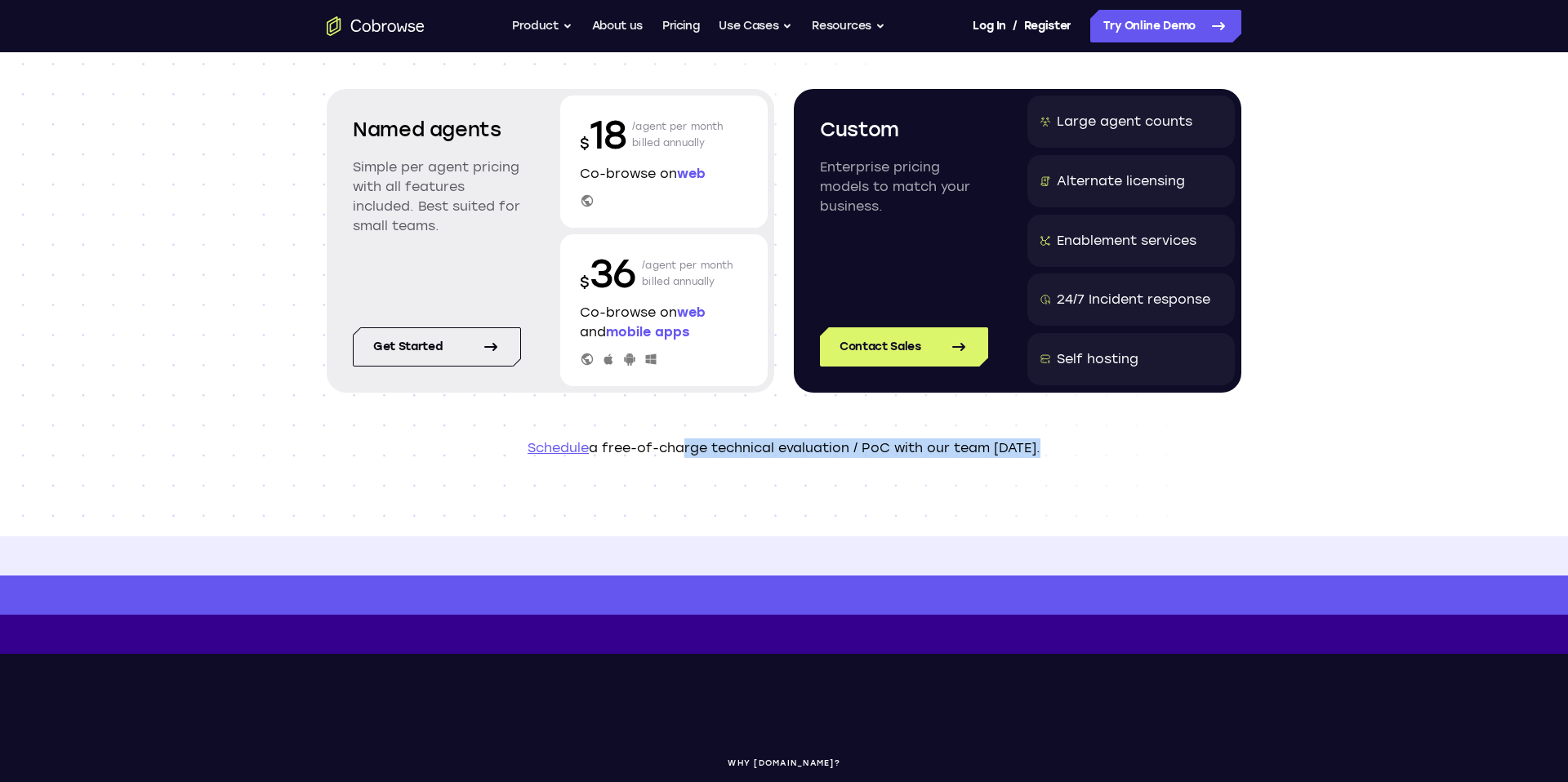
drag, startPoint x: 684, startPoint y: 449, endPoint x: 704, endPoint y: 514, distance: 68.0
click at [704, 514] on header "Scalable and customized pricing models Named agents Simple per agent pricing wi…" at bounding box center [783, 198] width 1045 height 676
click at [720, 508] on header "Scalable and customized pricing models Named agents Simple per agent pricing wi…" at bounding box center [783, 198] width 1045 height 676
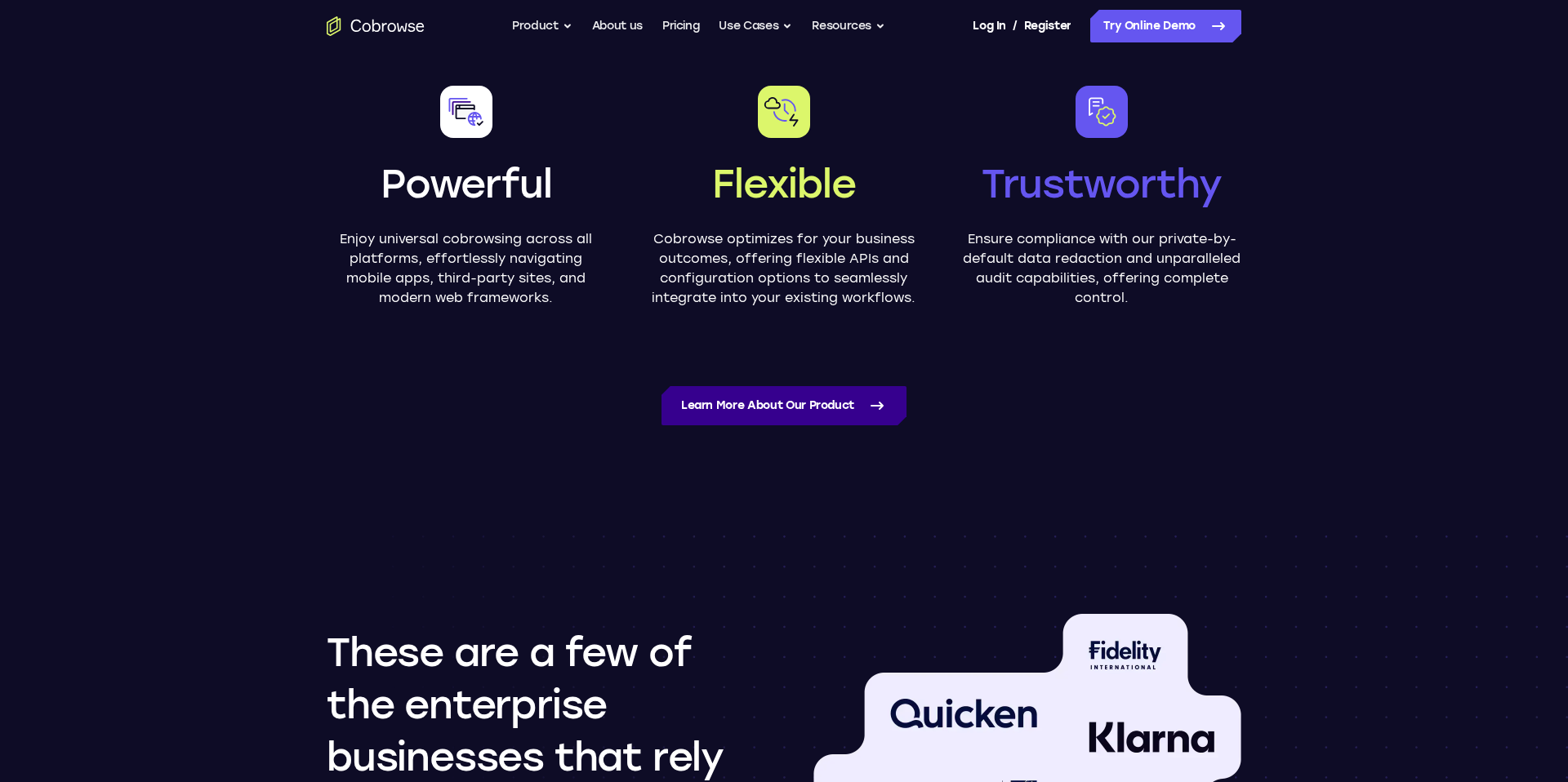
scroll to position [918, 0]
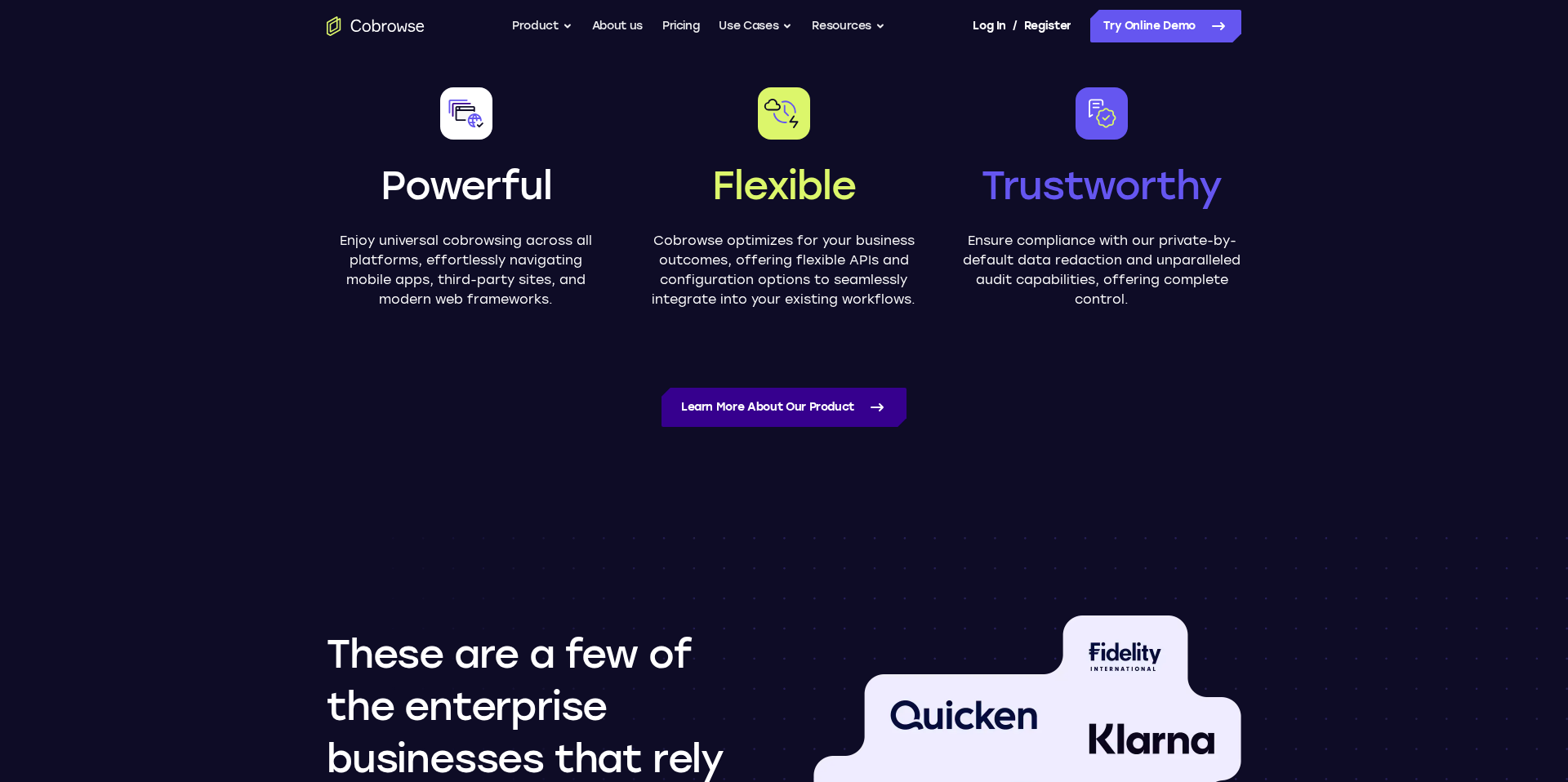
click at [743, 416] on link "Learn more about our product" at bounding box center [784, 407] width 245 height 39
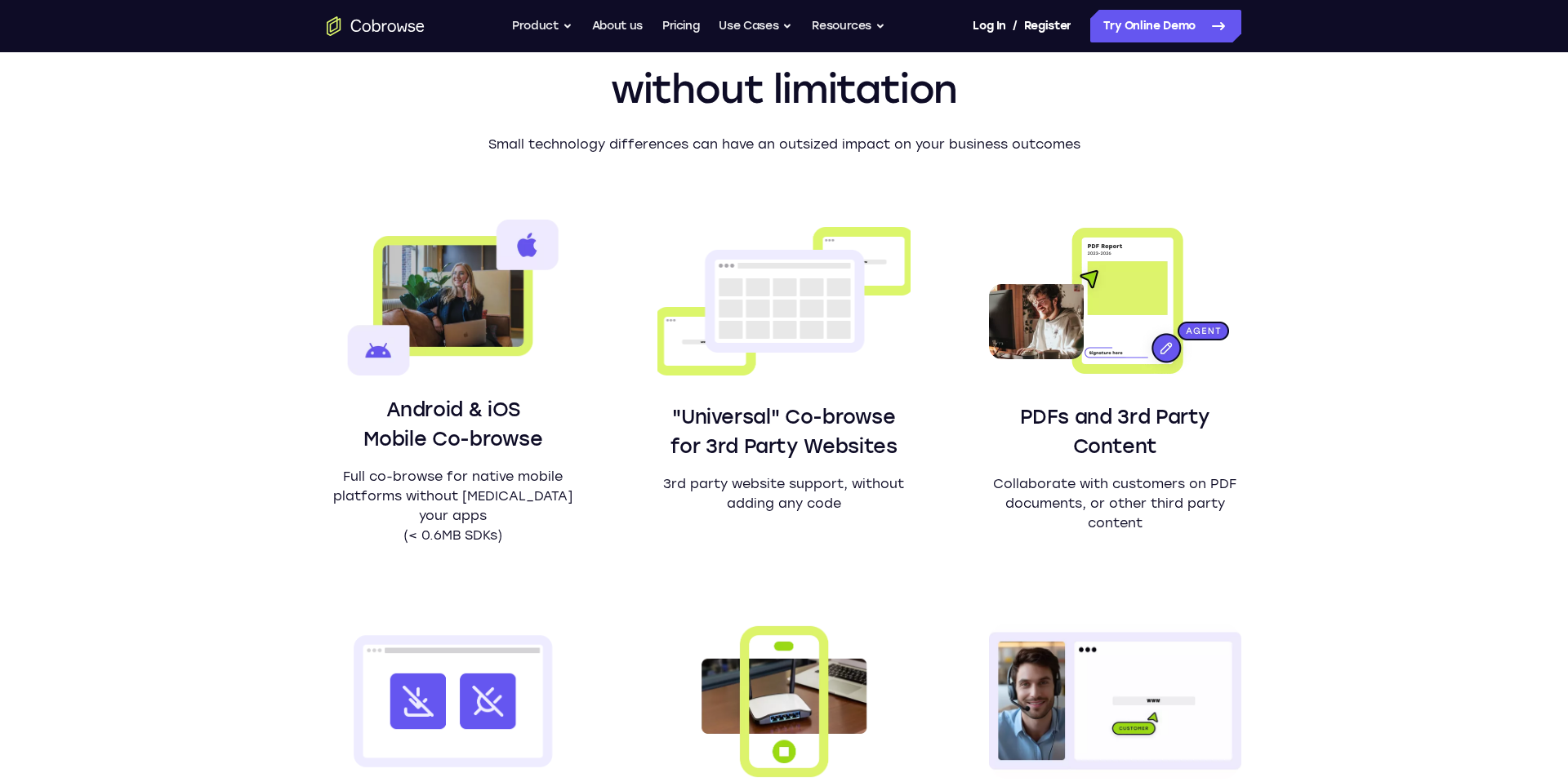
scroll to position [932, 0]
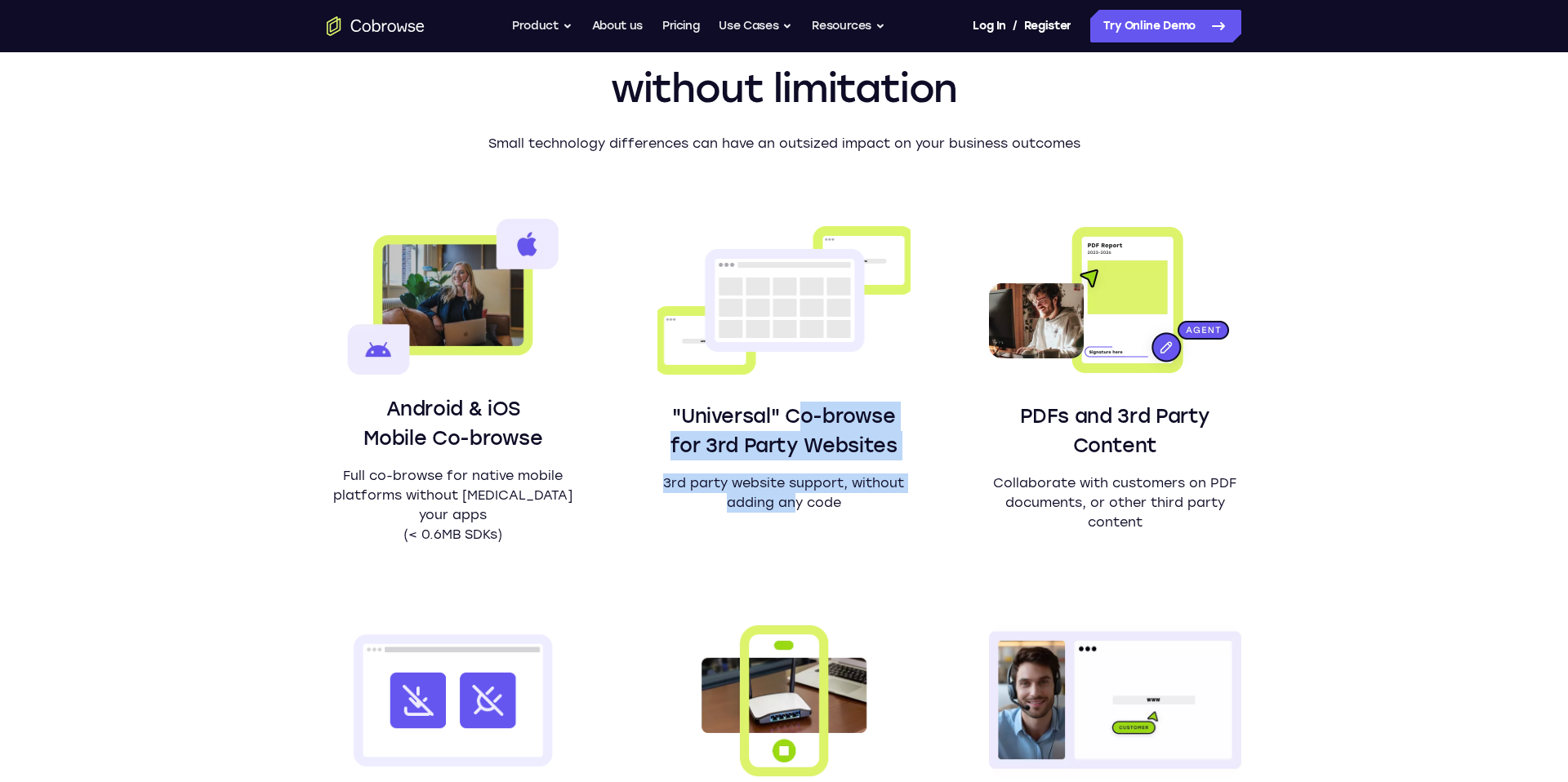
drag, startPoint x: 798, startPoint y: 406, endPoint x: 796, endPoint y: 500, distance: 94.0
click at [797, 500] on div ""Universal" Co-browse for 3rd Party Websites 3rd party website support, without…" at bounding box center [783, 456] width 252 height 111
click at [796, 500] on p "3rd party website support, without adding any code" at bounding box center [783, 494] width 252 height 39
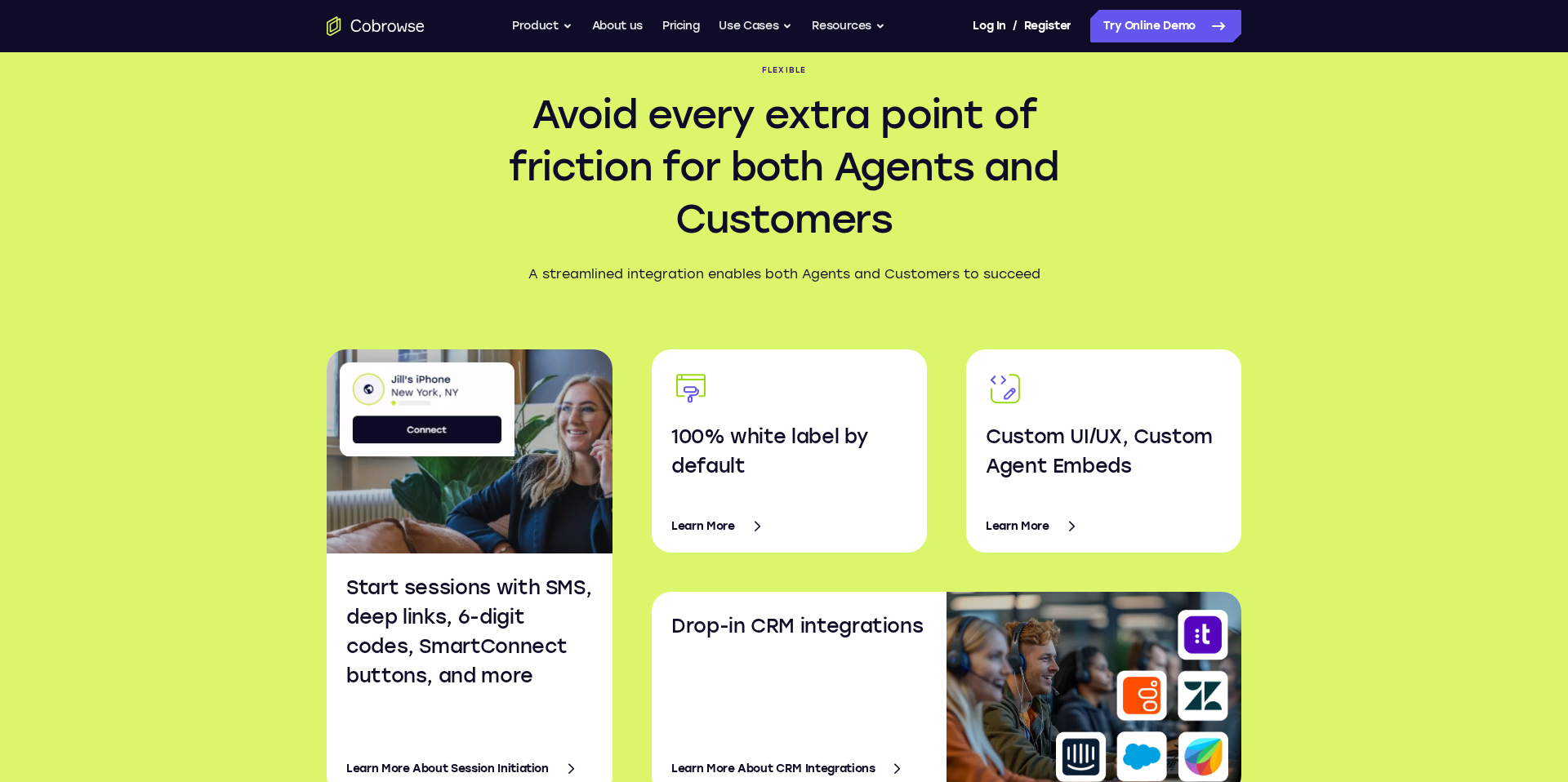
scroll to position [2590, 0]
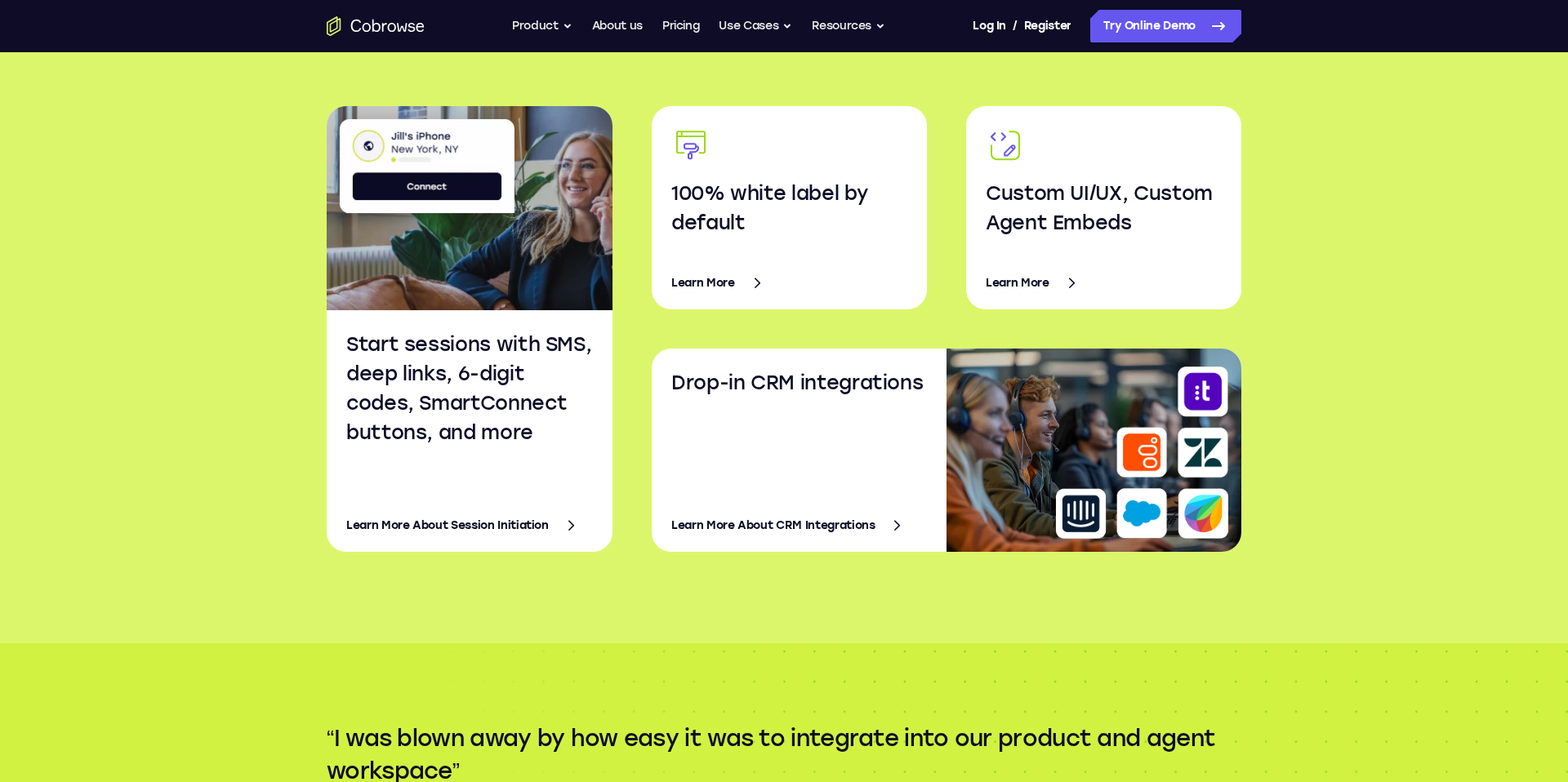
click at [843, 191] on h3 "100% white label by default" at bounding box center [789, 208] width 235 height 59
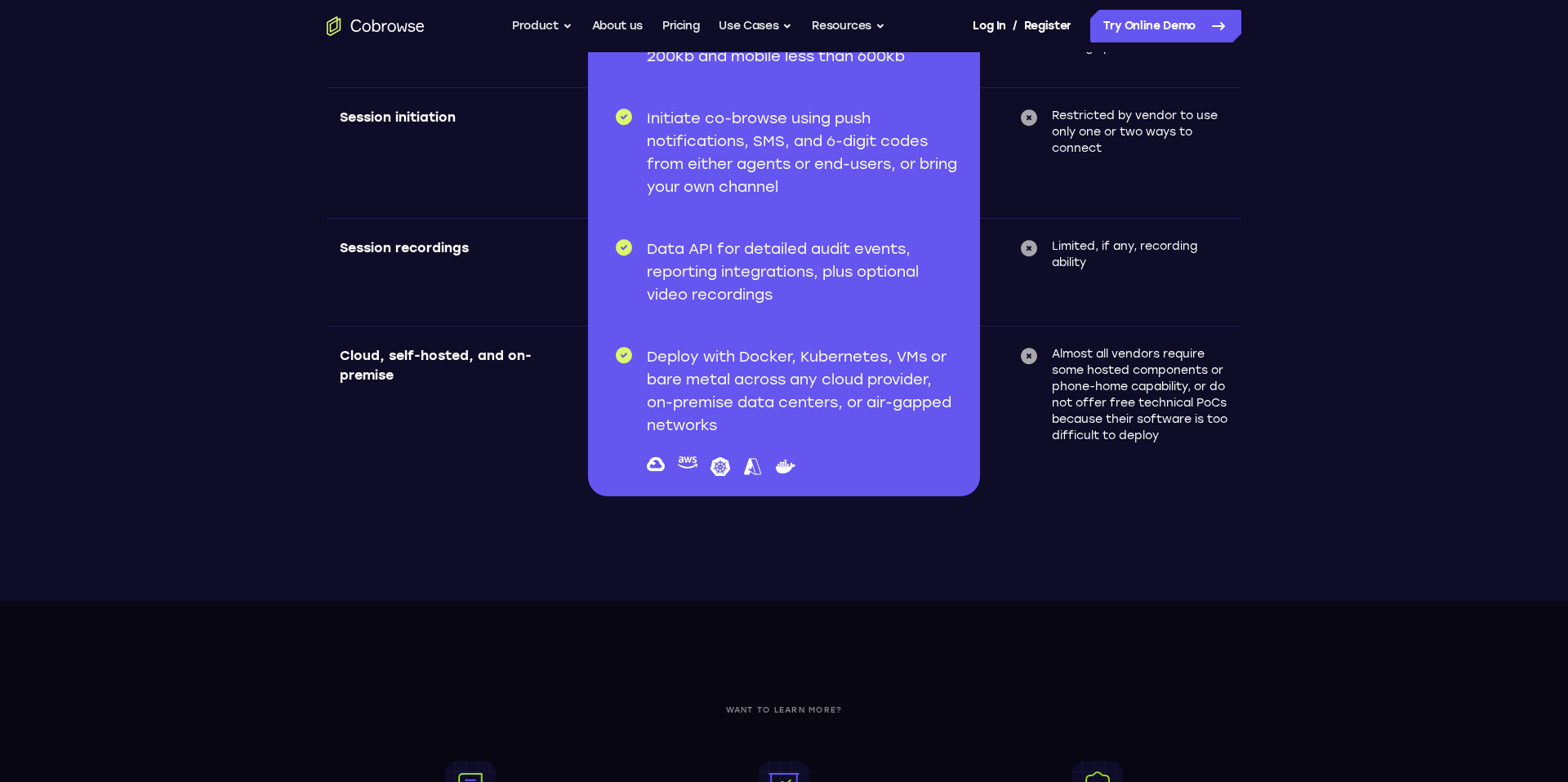
scroll to position [6001, 0]
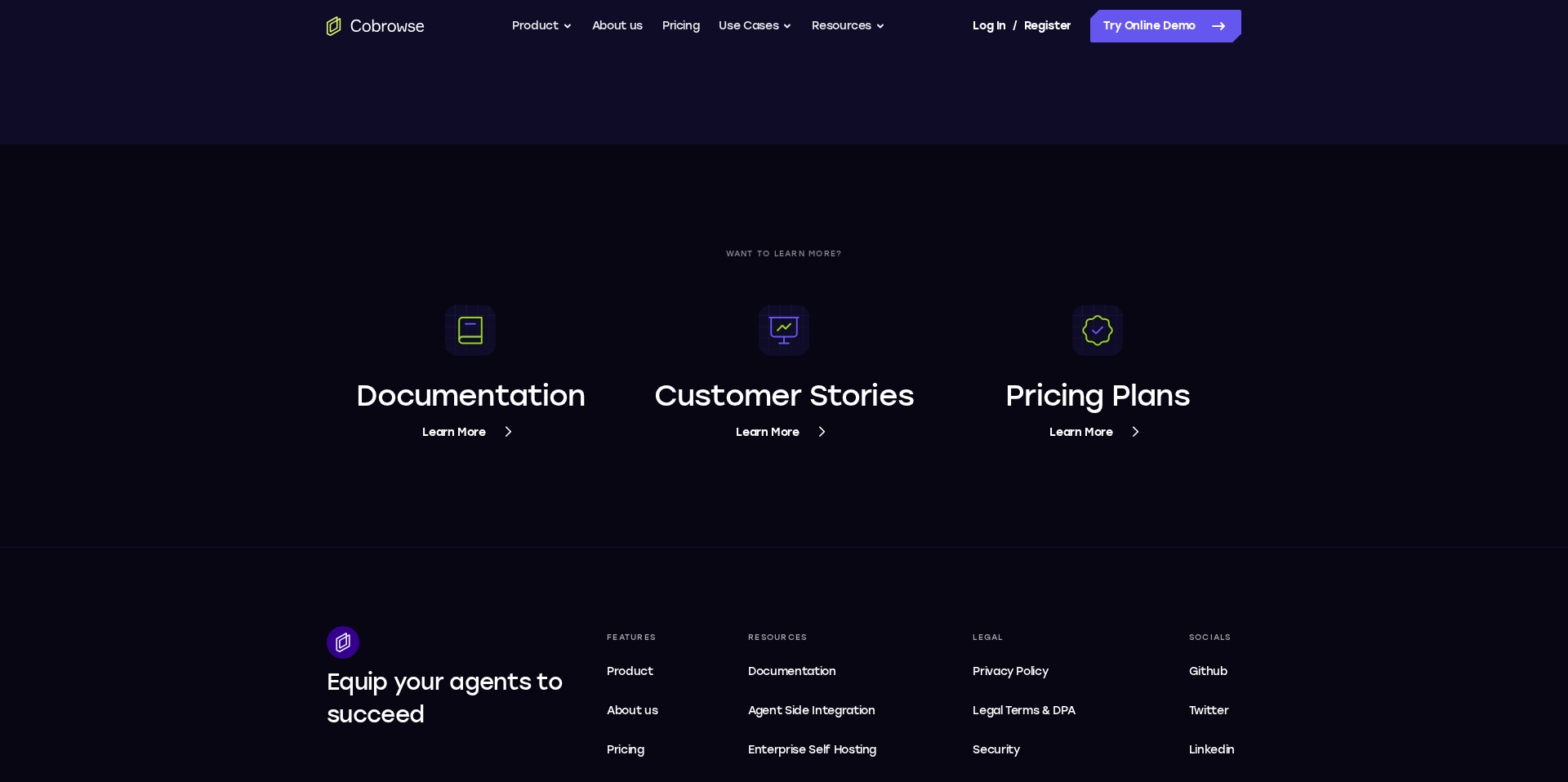
click at [1081, 443] on section "Want to learn more? Documentation Learn More Customer Stories Learn More Pricin…" at bounding box center [783, 345] width 1045 height 402
click at [1082, 436] on span "Learn More" at bounding box center [1097, 432] width 96 height 21
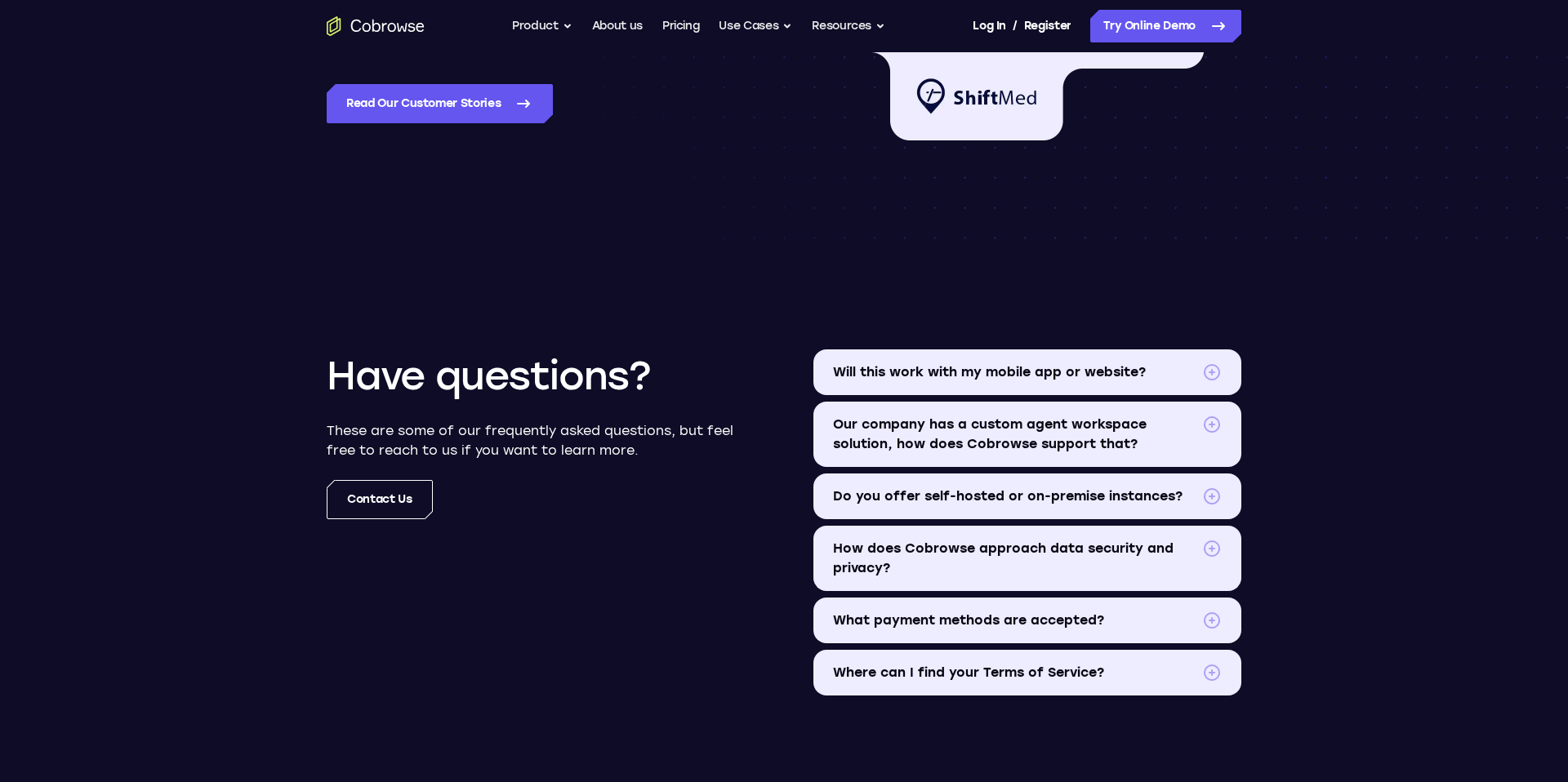
scroll to position [2750, 0]
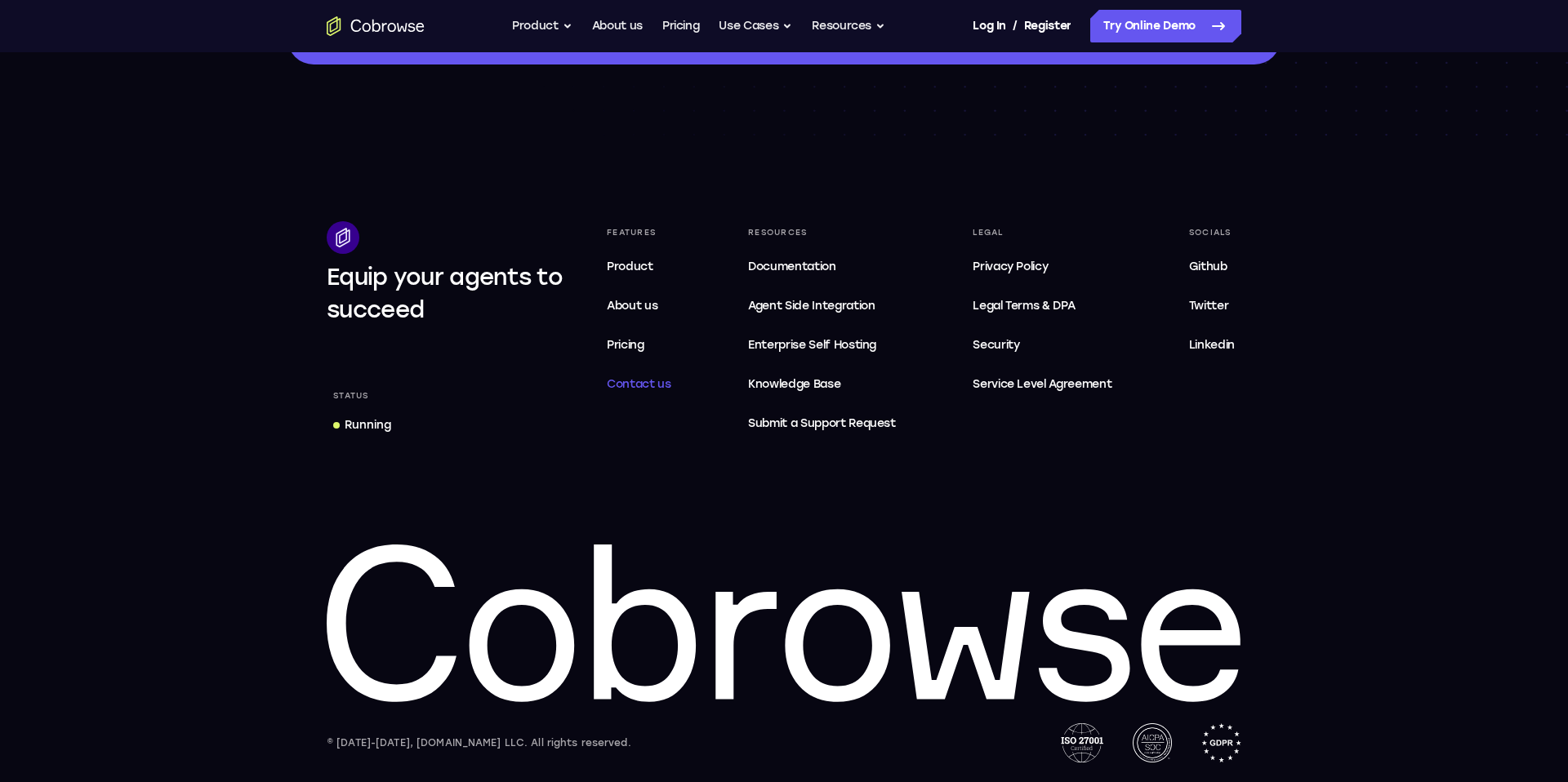
click at [628, 388] on span "Contact us" at bounding box center [639, 384] width 65 height 14
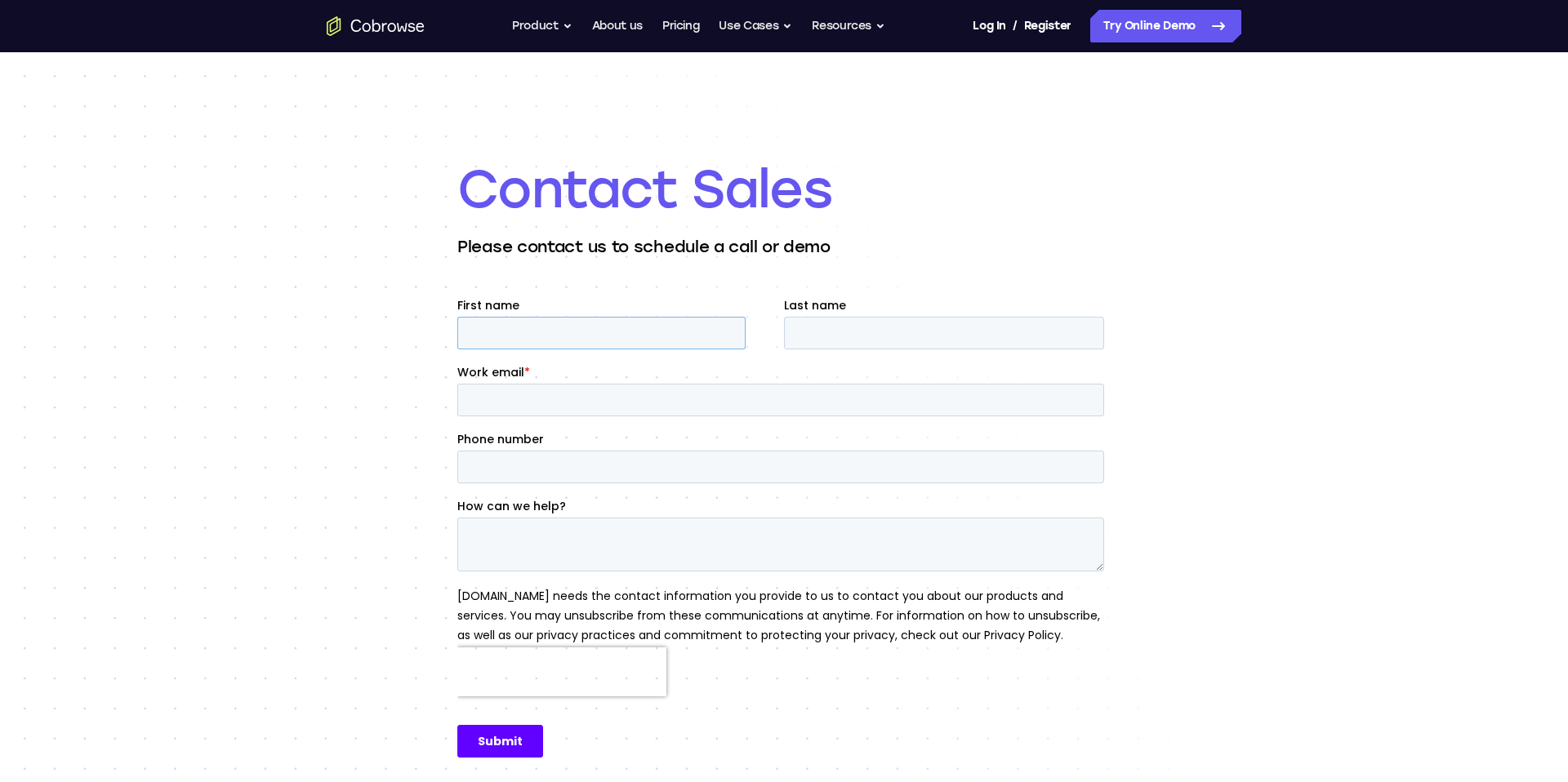
click at [635, 331] on input "First name" at bounding box center [601, 333] width 288 height 32
type input "Alora"
type input "Mastrolonardo"
type input "alora.mastrolonardo@boldcommerce.com"
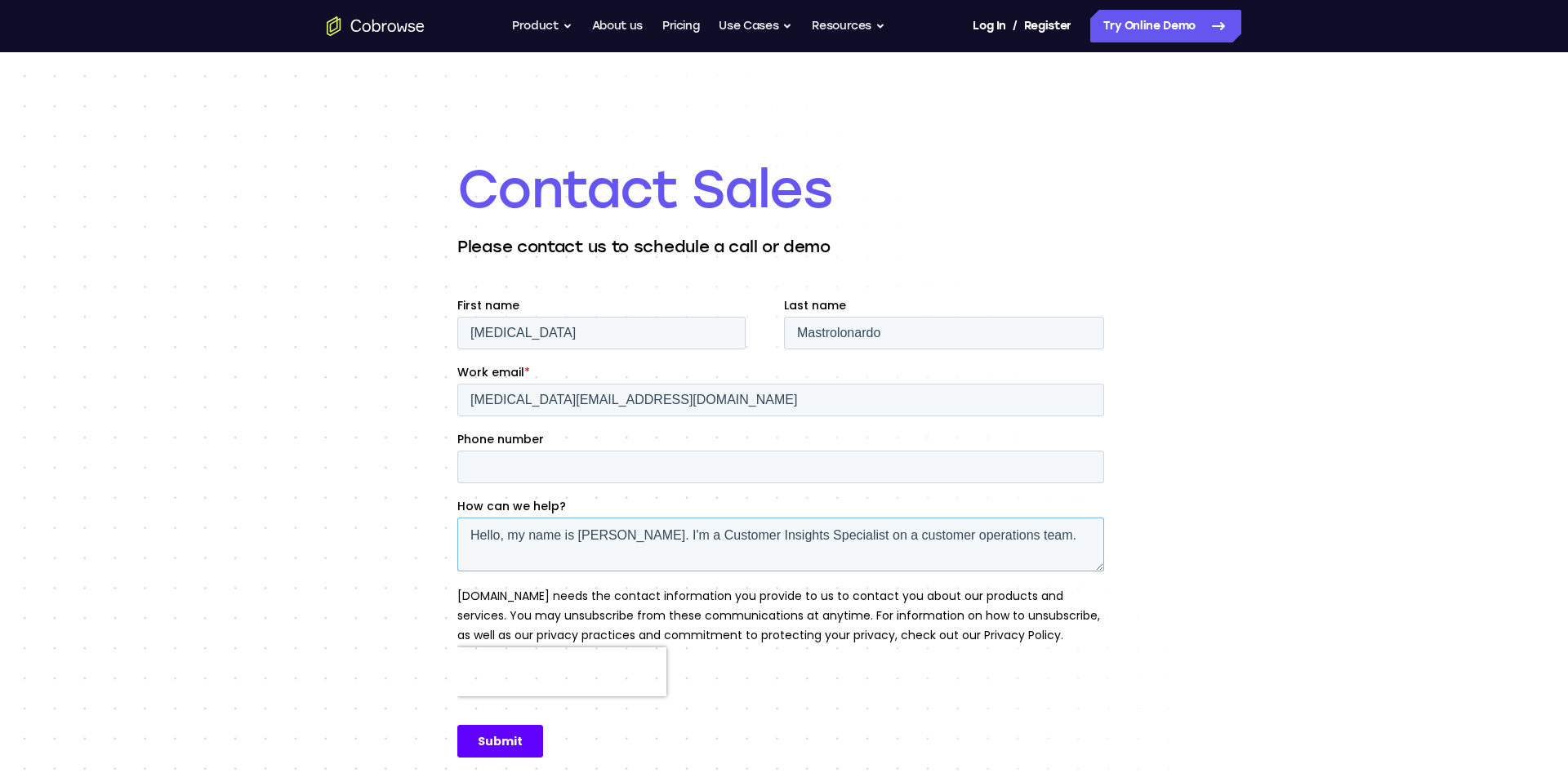
scroll to position [8, 0]
click at [508, 561] on textarea "Hello, my name is Alora. I'm a Customer Insights Specialist on a customer opera…" at bounding box center [780, 545] width 647 height 54
click at [999, 566] on textarea "Hello, my name is Alora. I'm a Customer Insights Specialist on a customer opera…" at bounding box center [780, 545] width 647 height 54
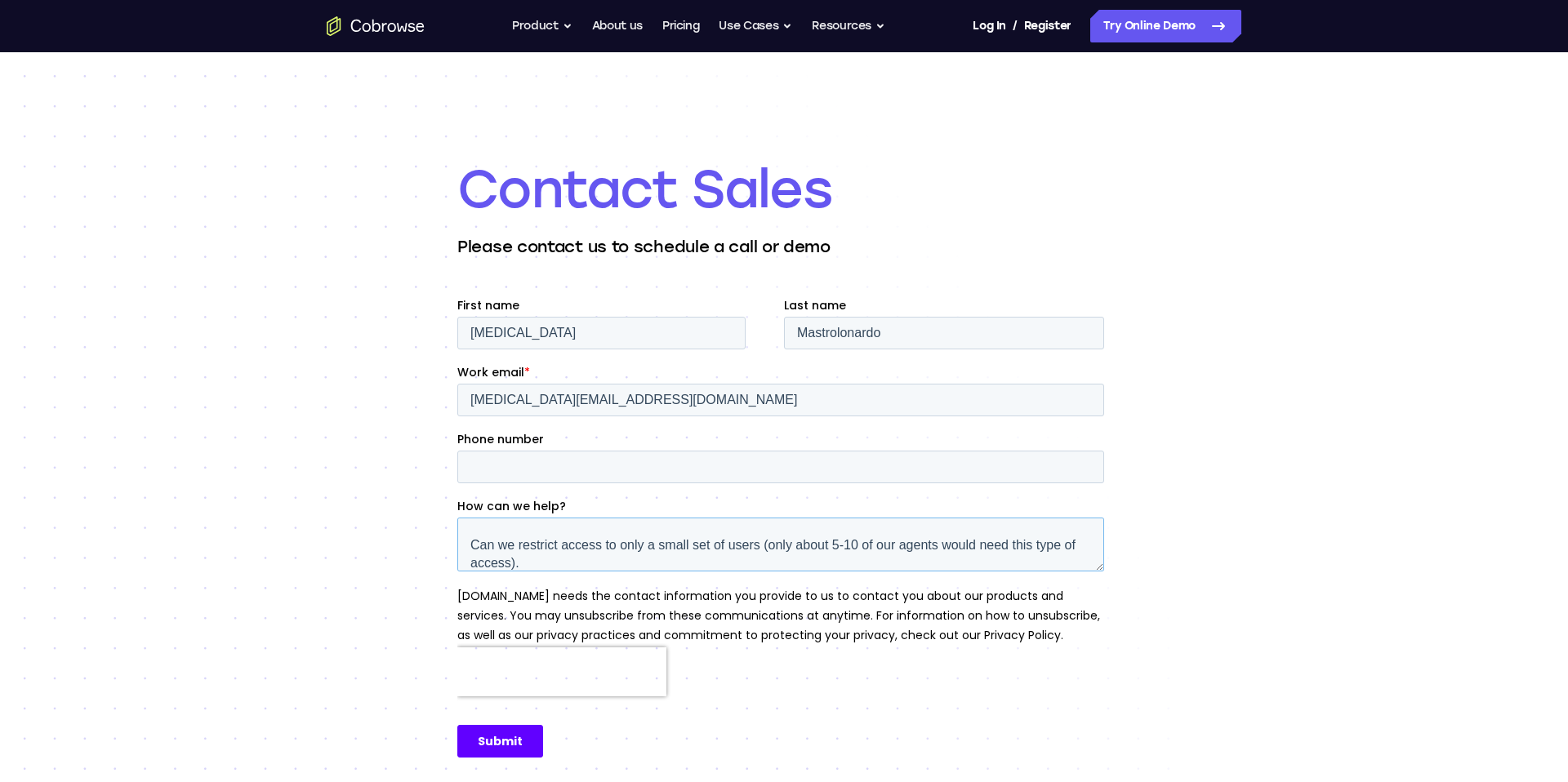
scroll to position [98, 0]
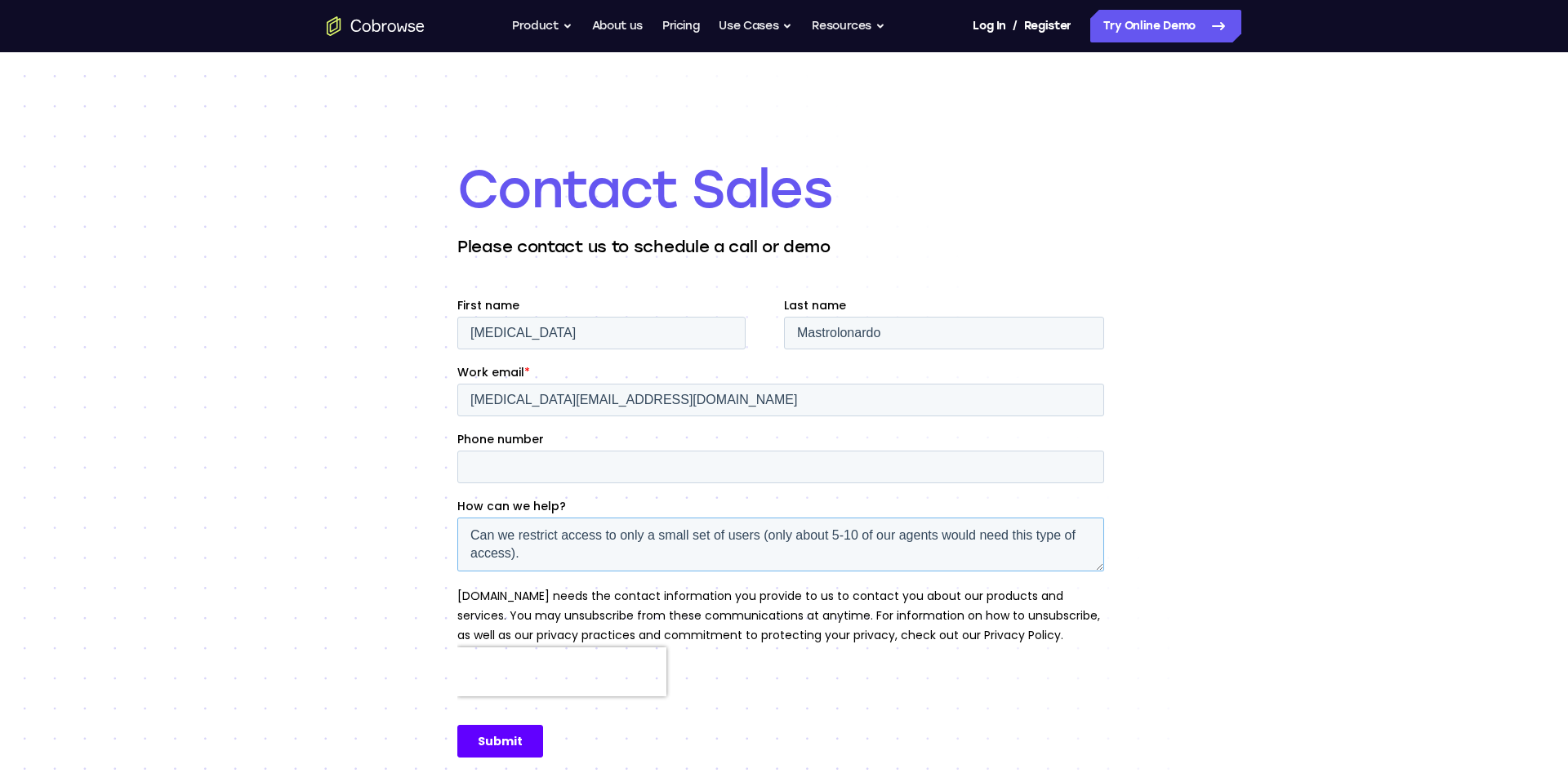
click at [480, 522] on textarea "Hello, my name is Alora. I'm a Customer Insights Specialist on a customer opera…" at bounding box center [780, 545] width 647 height 54
click at [468, 527] on textarea "Hello, my name is Alora. I'm a Customer Insights Specialist on a customer opera…" at bounding box center [780, 545] width 647 height 54
click at [540, 551] on textarea "Hello, my name is Alora. I'm a Customer Insights Specialist on a customer opera…" at bounding box center [780, 545] width 647 height 54
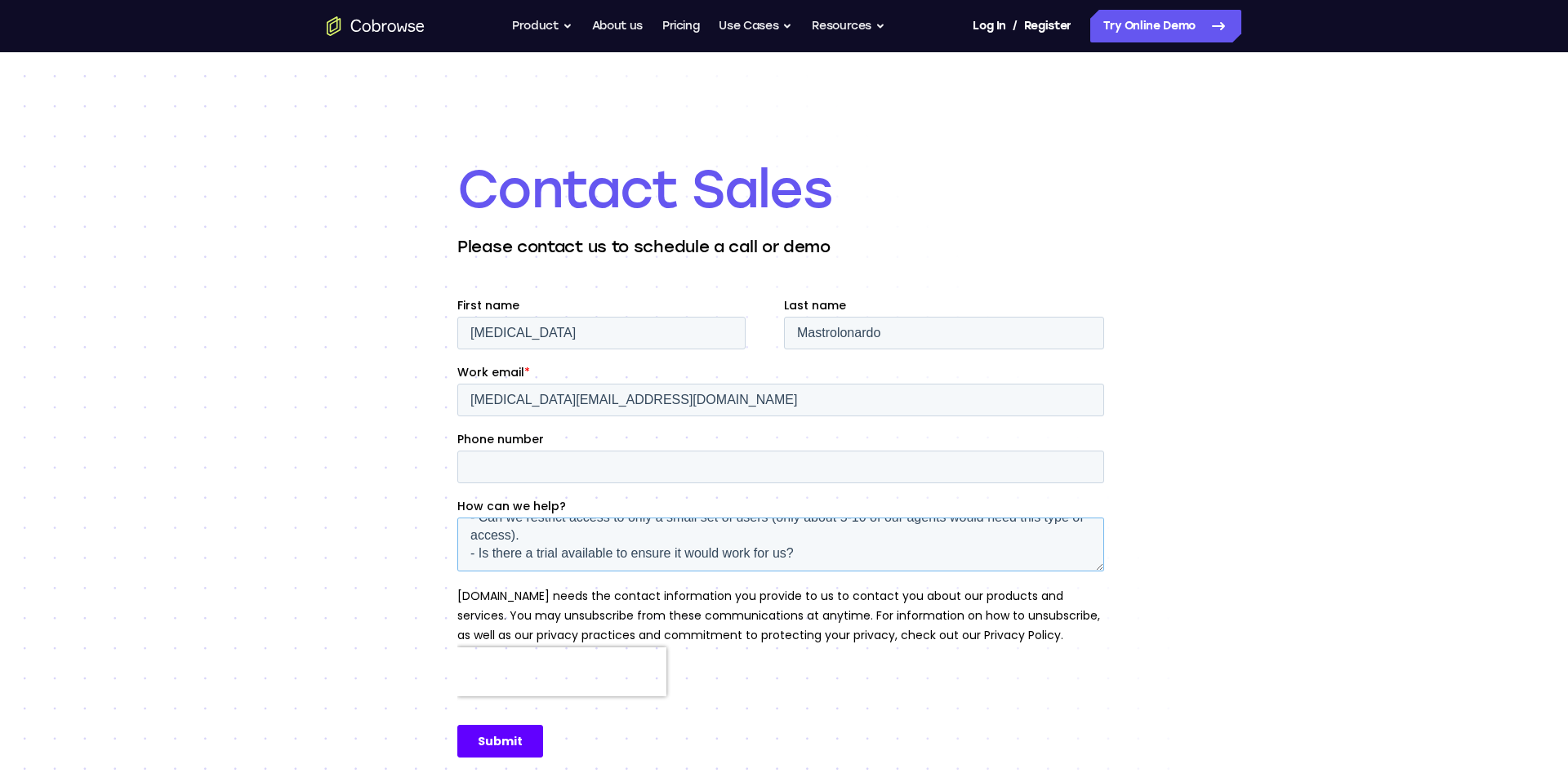
scroll to position [133, 0]
click at [574, 559] on textarea "Hello, my name is Alora. I'm a Customer Insights Specialist on a customer opera…" at bounding box center [780, 545] width 647 height 54
click at [570, 561] on textarea "Hello, my name is Alora. I'm a Customer Insights Specialist on a customer opera…" at bounding box center [780, 545] width 647 height 54
click at [557, 561] on textarea "Hello, my name is Alora. I'm a Customer Insights Specialist on a customer opera…" at bounding box center [780, 545] width 647 height 54
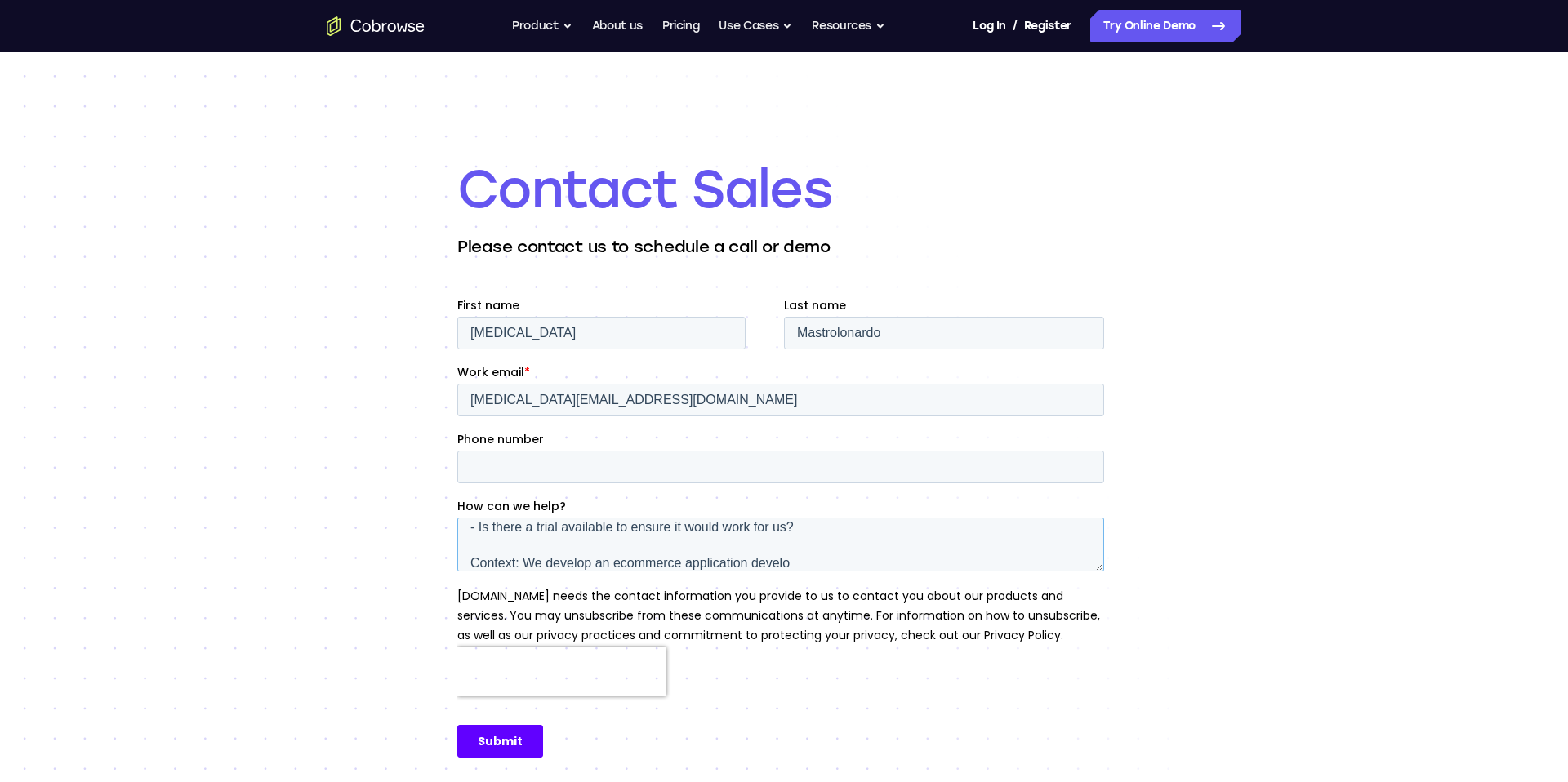
click at [604, 562] on textarea "Hello, my name is Alora. I'm a Customer Insights Specialist on a customer opera…" at bounding box center [780, 545] width 647 height 54
drag, startPoint x: 732, startPoint y: 564, endPoint x: 788, endPoint y: 564, distance: 56.0
click at [788, 564] on textarea "Hello, my name is Alora. I'm a Customer Insights Specialist on a customer opera…" at bounding box center [780, 545] width 647 height 54
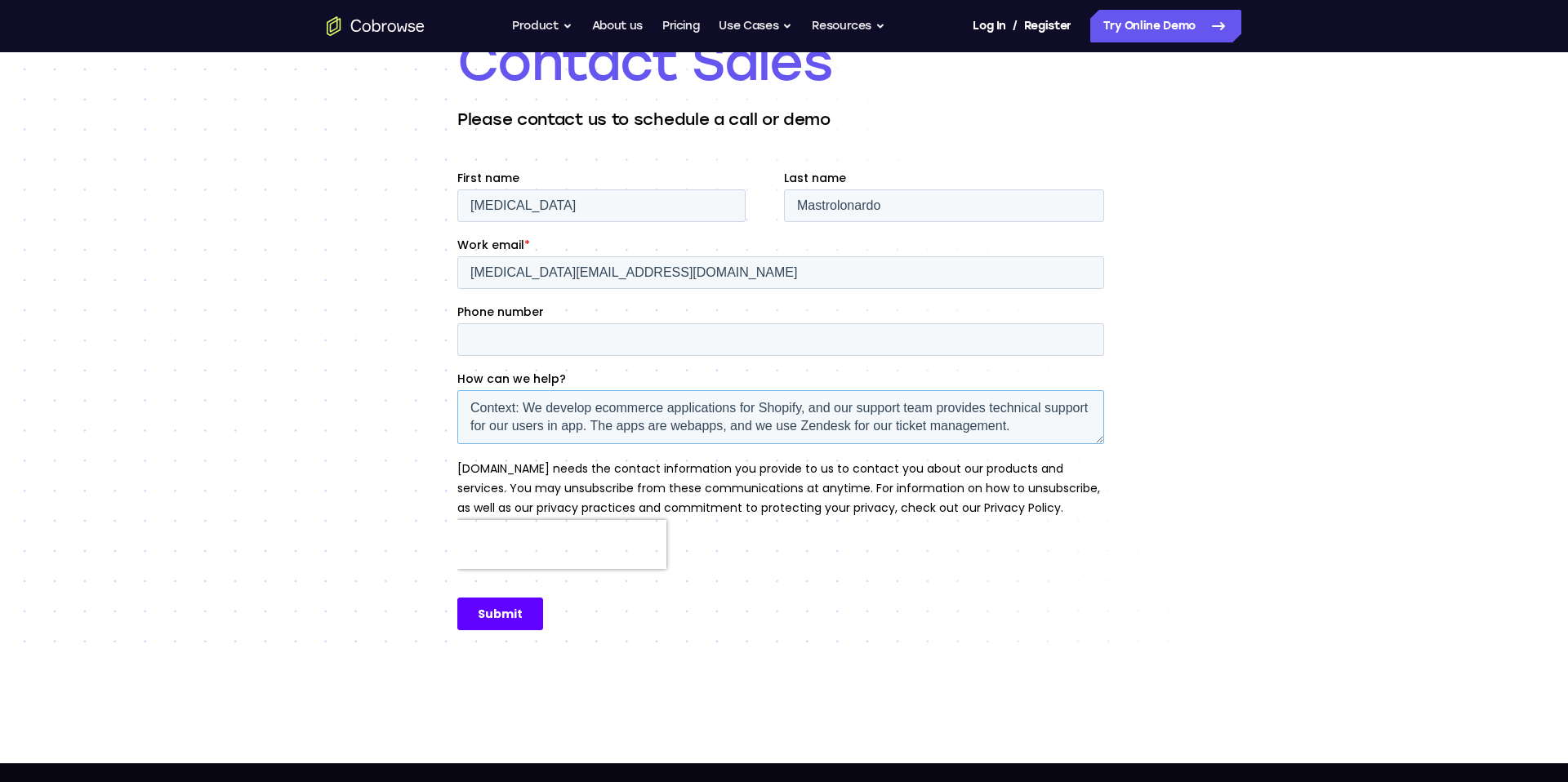
scroll to position [129, 0]
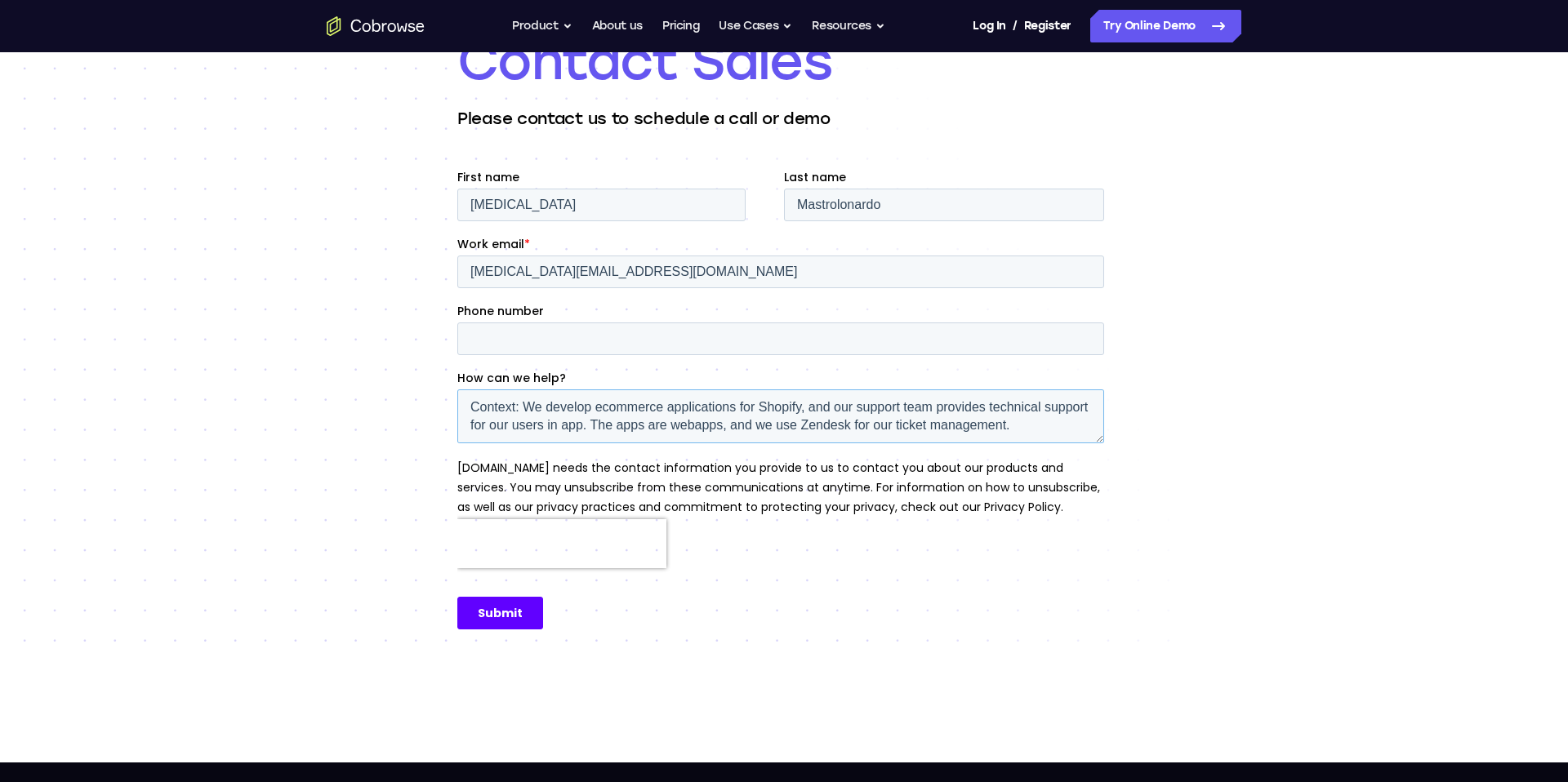
type textarea "Hello, my name is [PERSON_NAME]. I'm a Customer Insights Specialist on a custom…"
click at [850, 404] on textarea "Hello, my name is [PERSON_NAME]. I'm a Customer Insights Specialist on a custom…" at bounding box center [780, 416] width 647 height 54
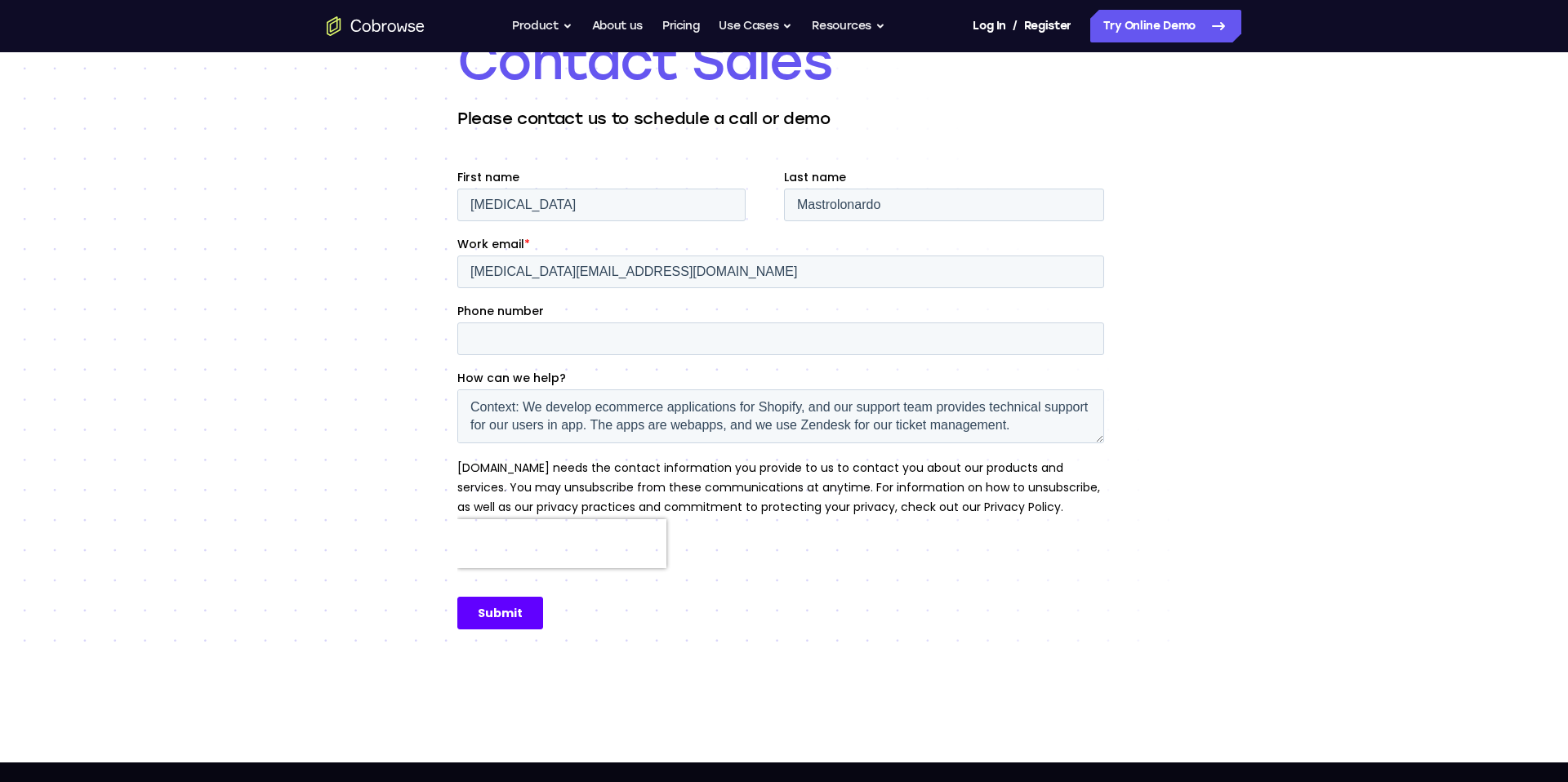
click at [503, 615] on input "Submit" at bounding box center [499, 612] width 85 height 32
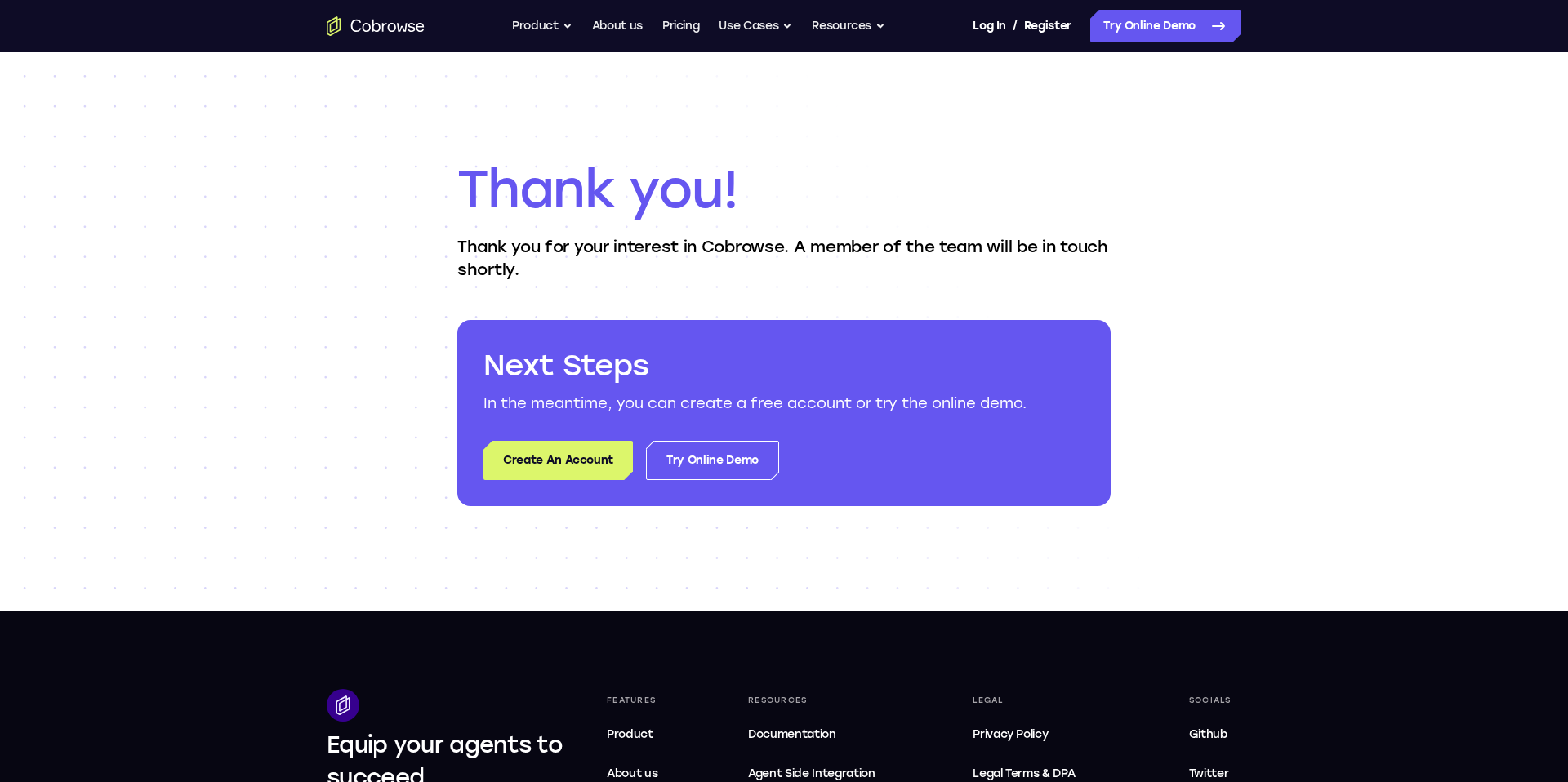
click at [712, 197] on h1 "Thank you!" at bounding box center [784, 189] width 653 height 66
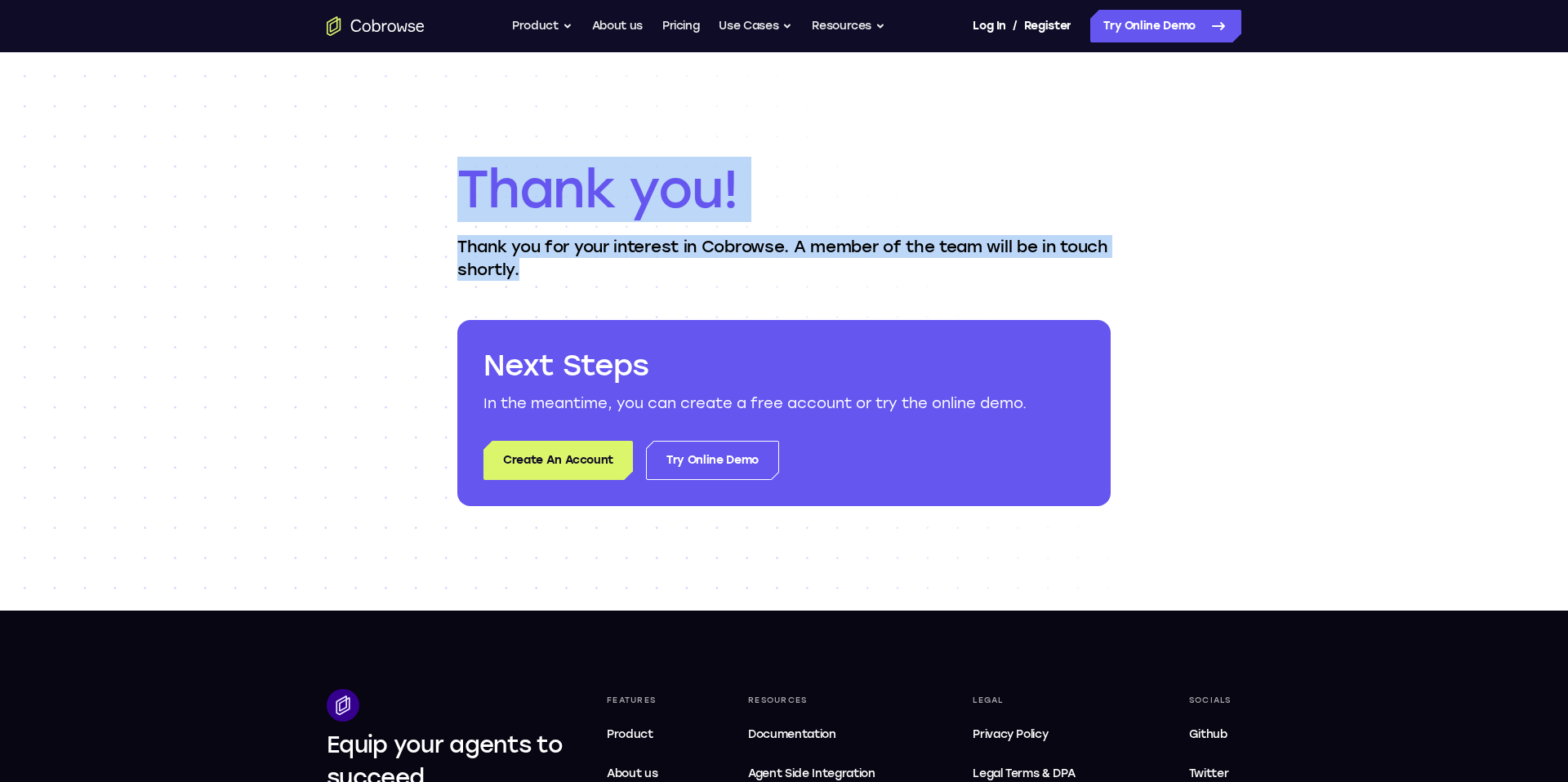
drag, startPoint x: 760, startPoint y: 269, endPoint x: 444, endPoint y: 100, distance: 358.4
click at [444, 100] on div "Thank you! Thank you for your interest in Cobrowse. A member of the team will b…" at bounding box center [784, 331] width 1568 height 558
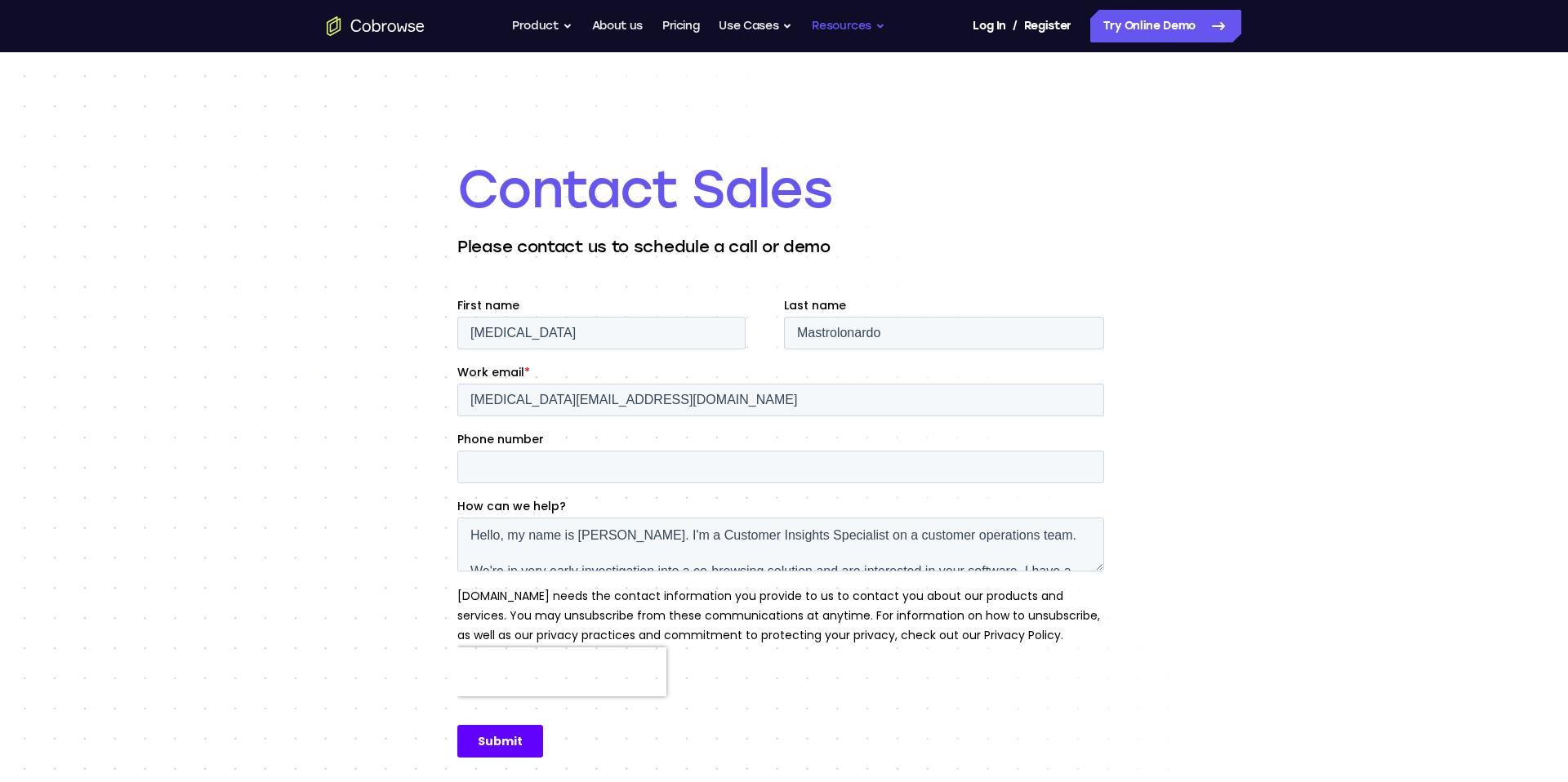
click at [829, 23] on button "Resources" at bounding box center [848, 26] width 74 height 32
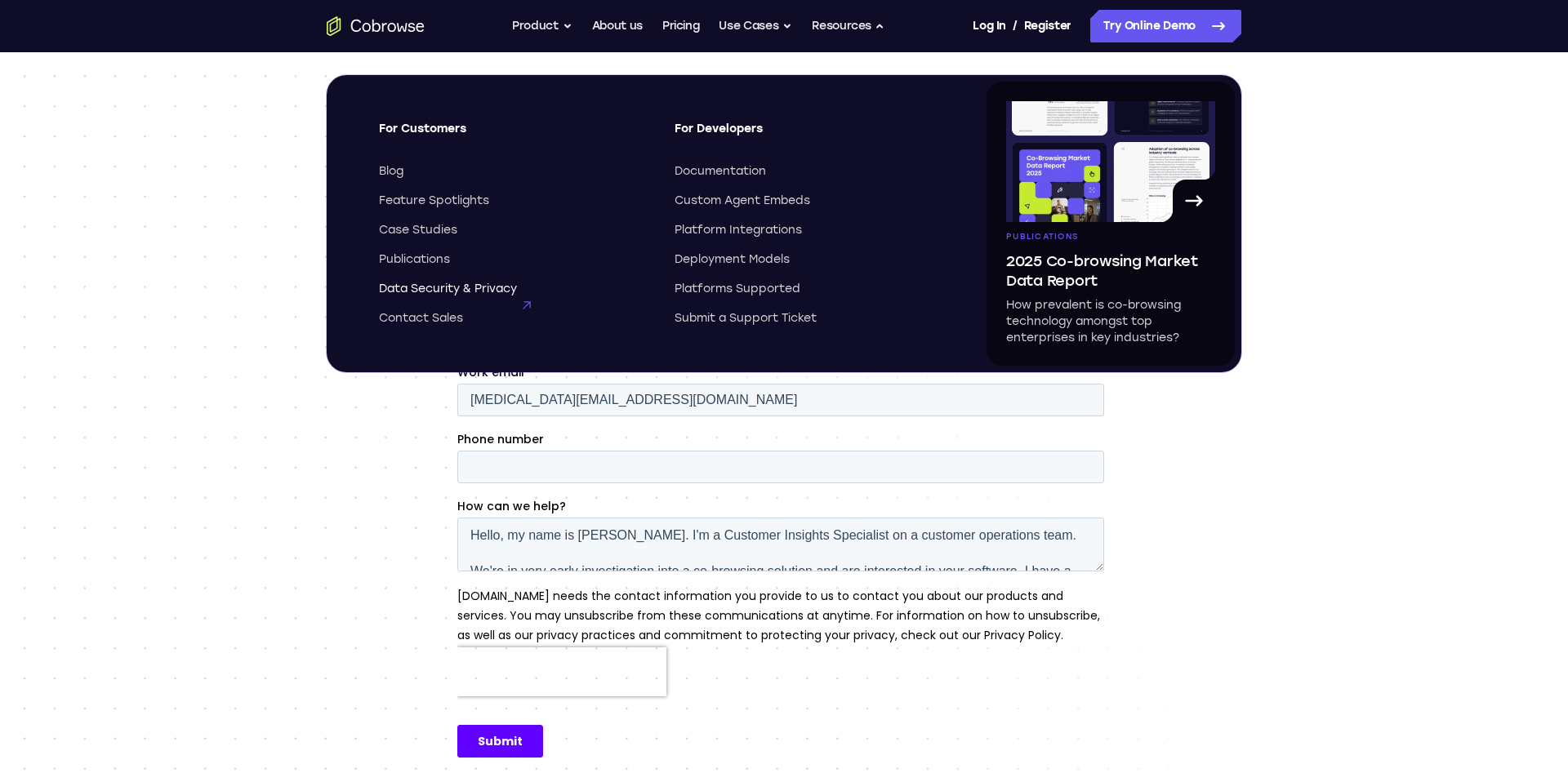
click at [497, 290] on span "Data Security & Privacy" at bounding box center [447, 288] width 138 height 17
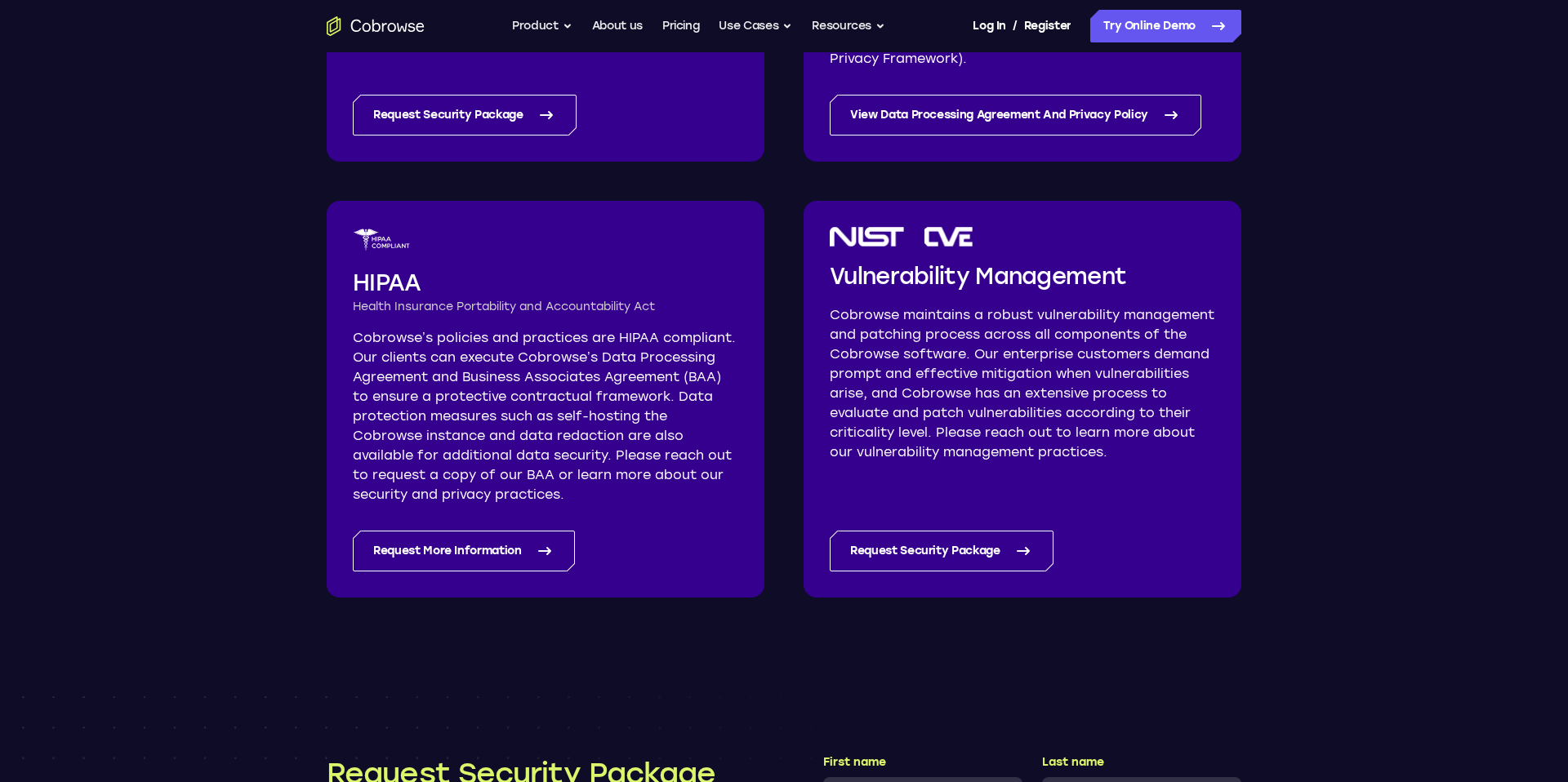
scroll to position [1565, 0]
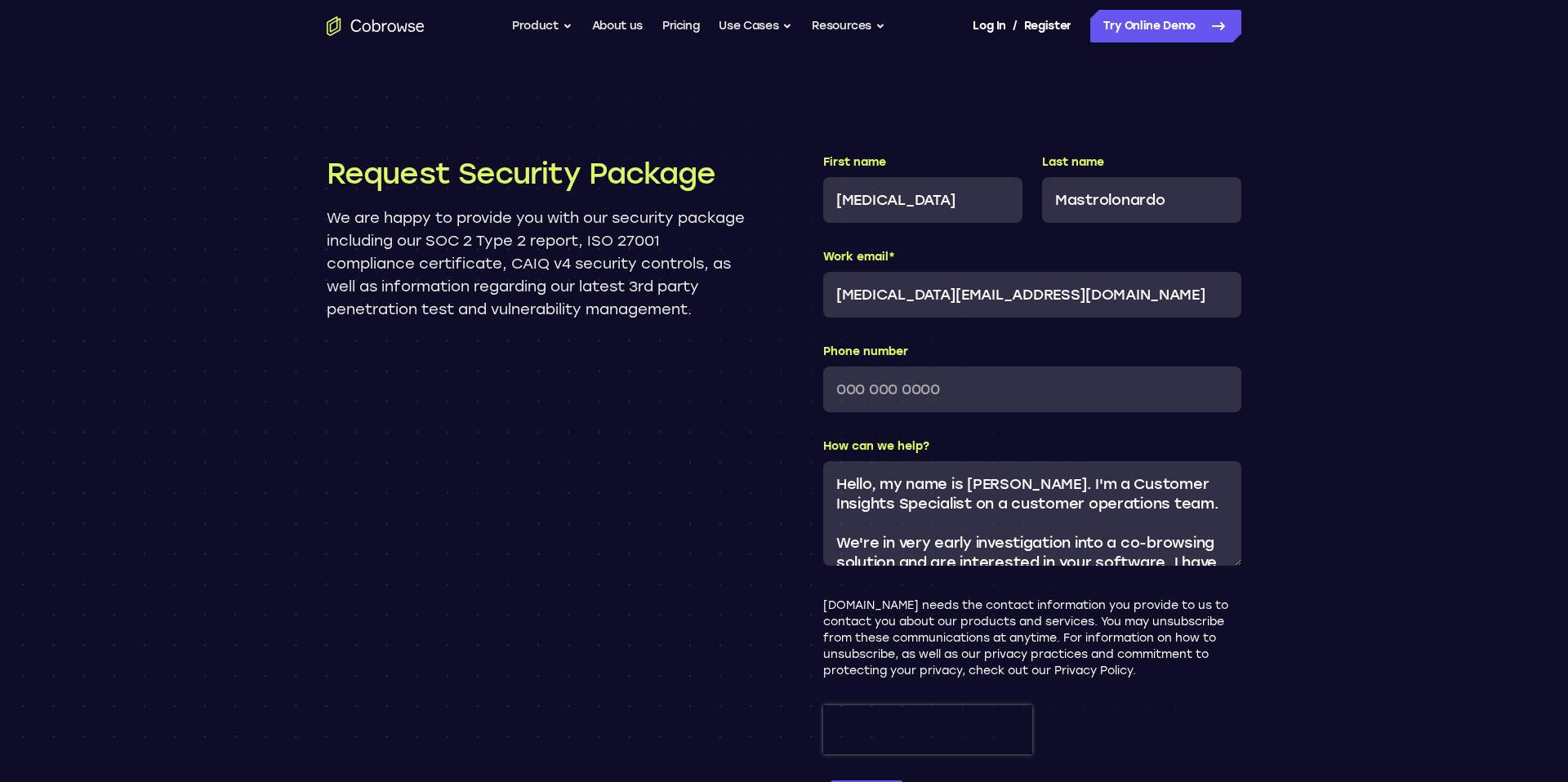
click at [601, 260] on p "We are happy to provide you with our security package including our SOC 2 Type …" at bounding box center [536, 264] width 418 height 114
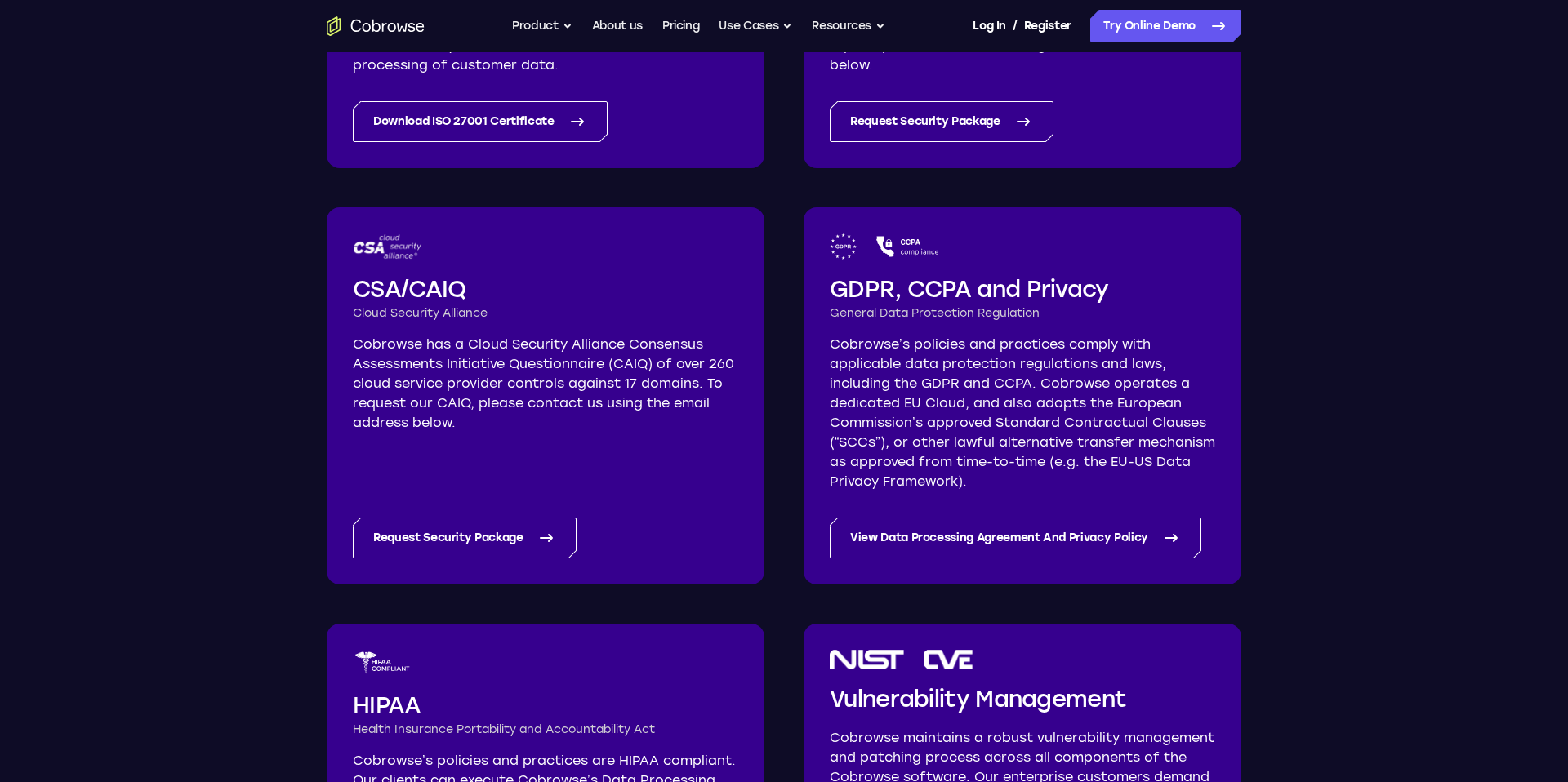
scroll to position [545, 0]
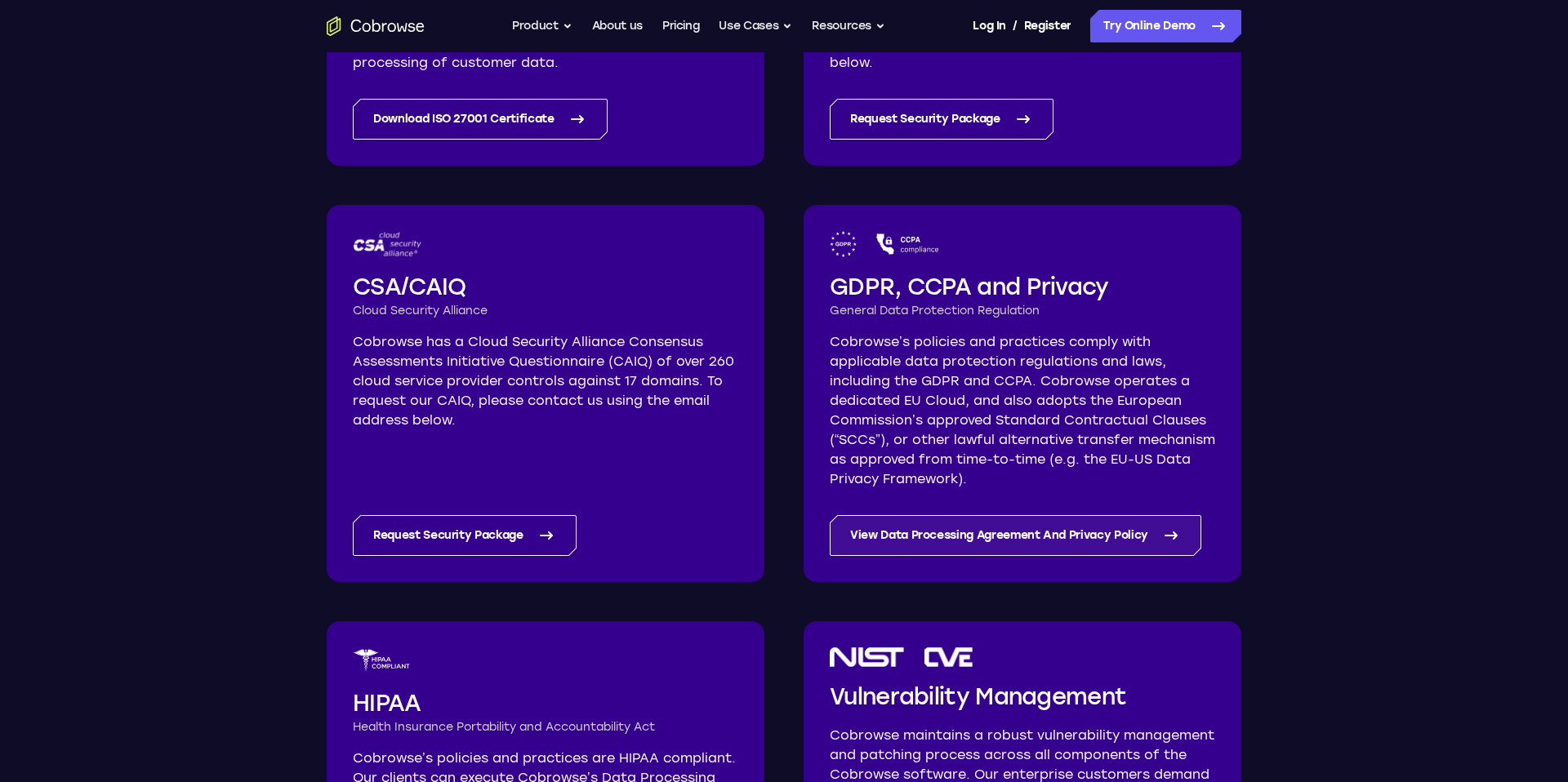
click at [1110, 537] on link "View Data Processing Agreement And Privacy Policy" at bounding box center [1015, 536] width 372 height 41
